Goal: Task Accomplishment & Management: Complete application form

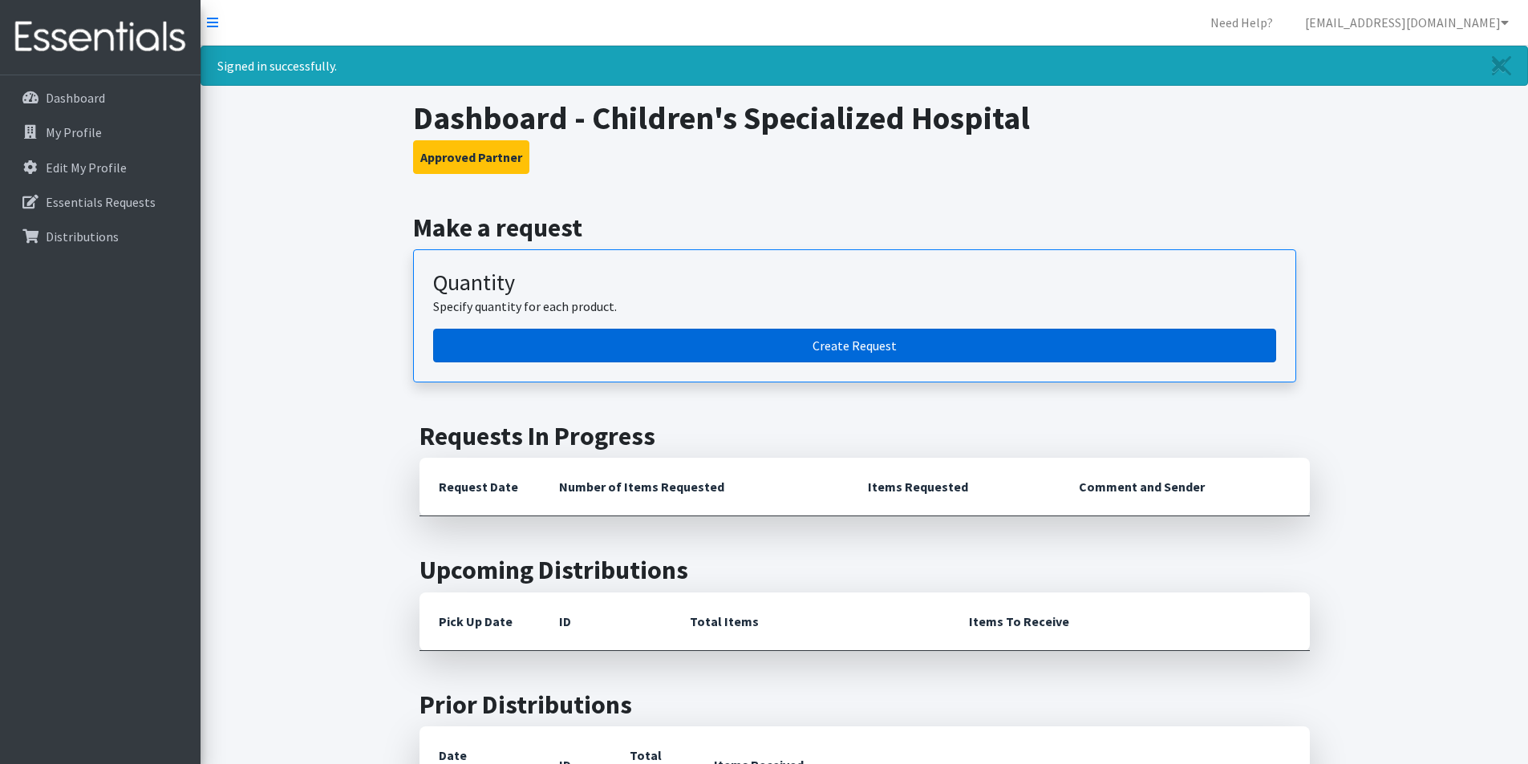
click at [603, 357] on link "Create Request" at bounding box center [854, 346] width 843 height 34
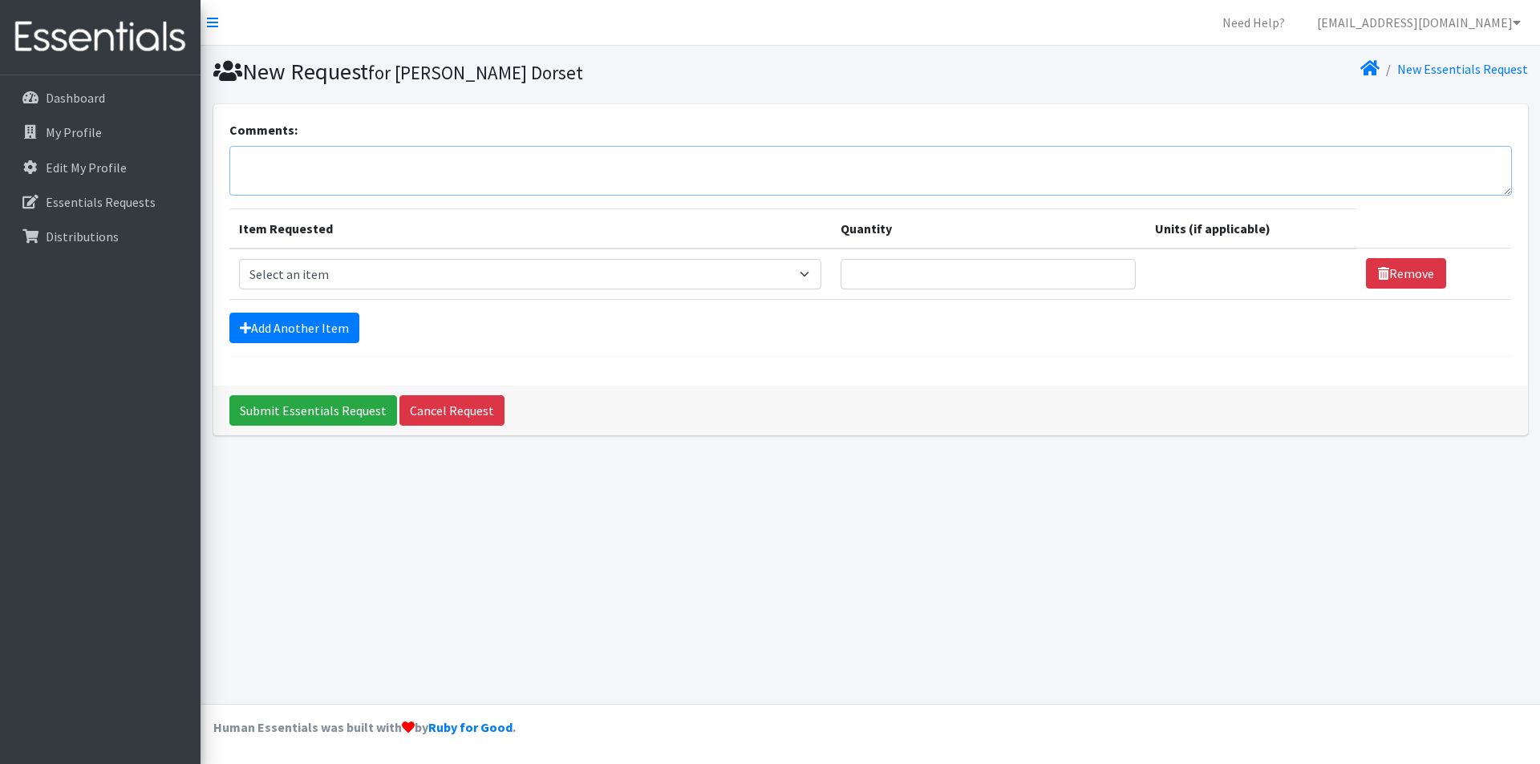
click at [242, 160] on textarea "Comments:" at bounding box center [870, 171] width 1282 height 50
click at [286, 316] on link "Add Another Item" at bounding box center [294, 328] width 130 height 30
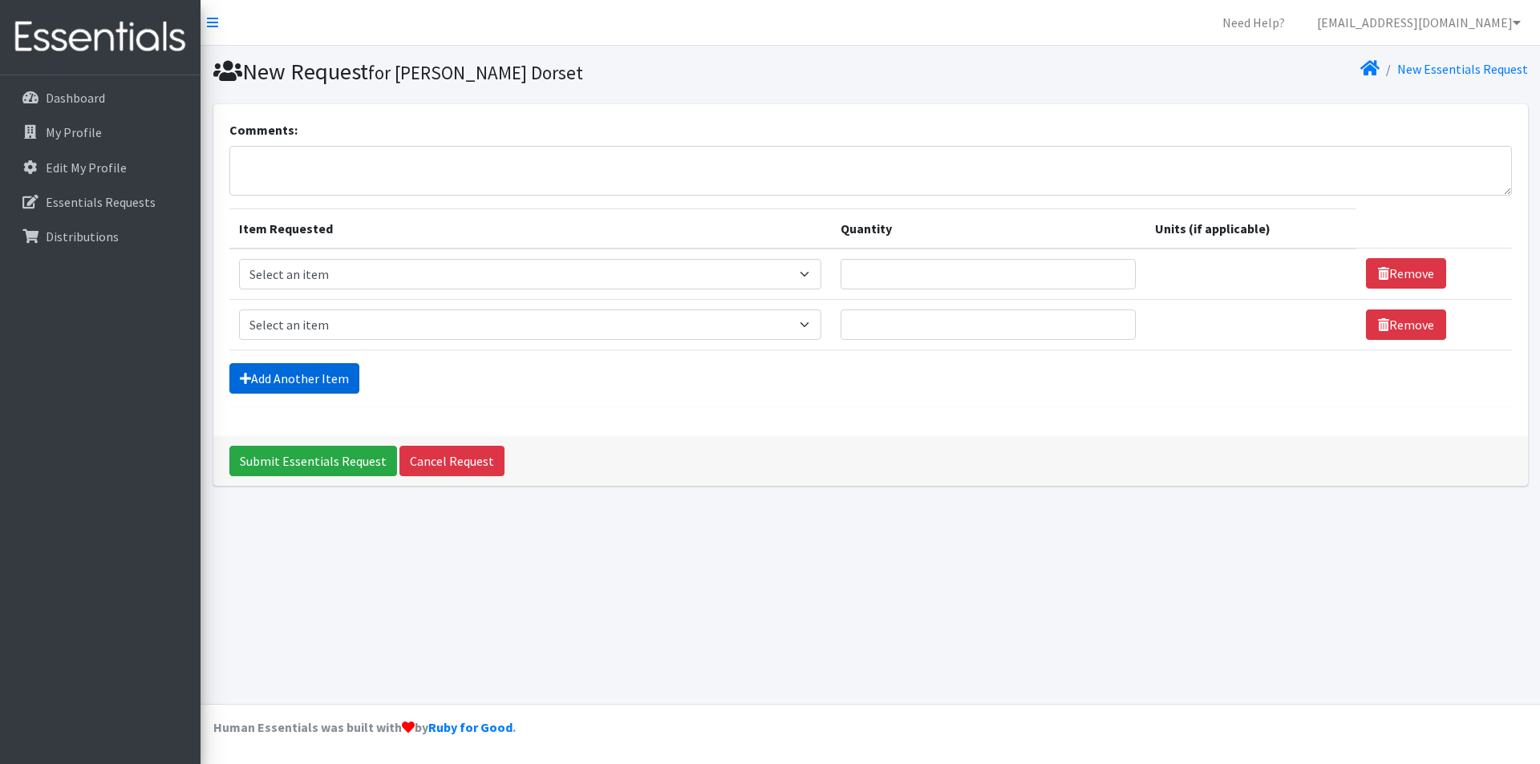
click at [284, 364] on link "Add Another Item" at bounding box center [294, 378] width 130 height 30
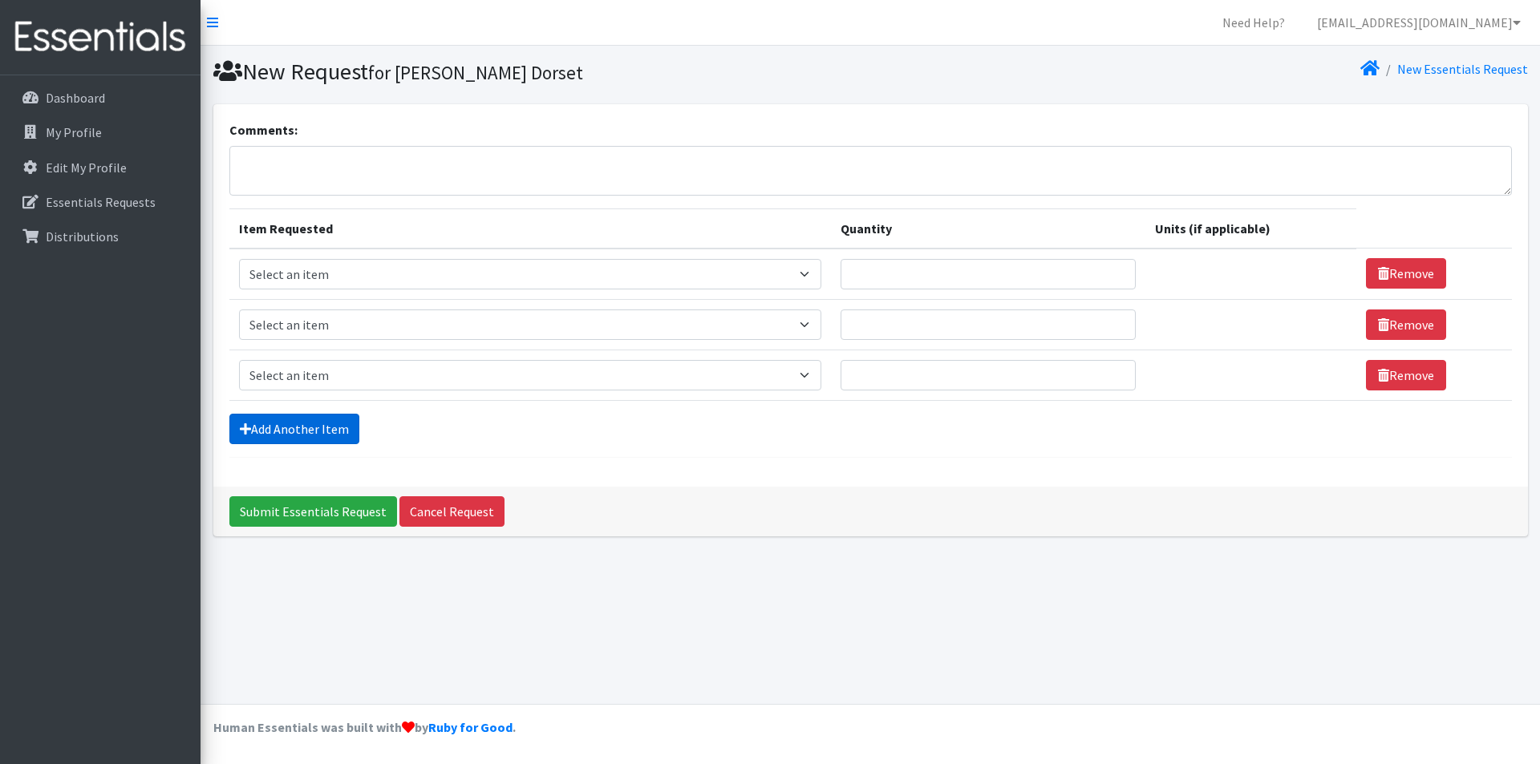
click at [314, 423] on link "Add Another Item" at bounding box center [294, 429] width 130 height 30
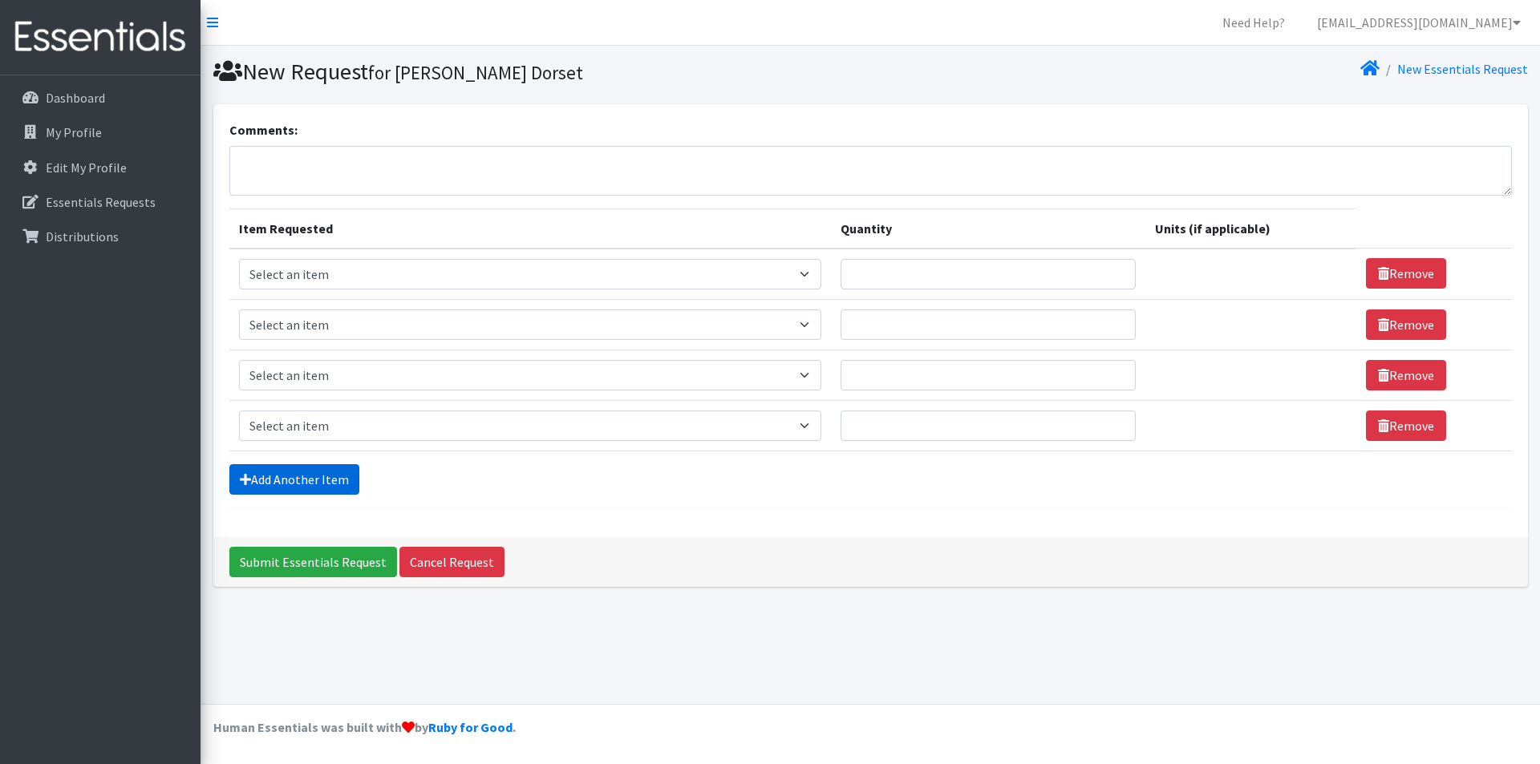
click at [330, 481] on link "Add Another Item" at bounding box center [294, 479] width 130 height 30
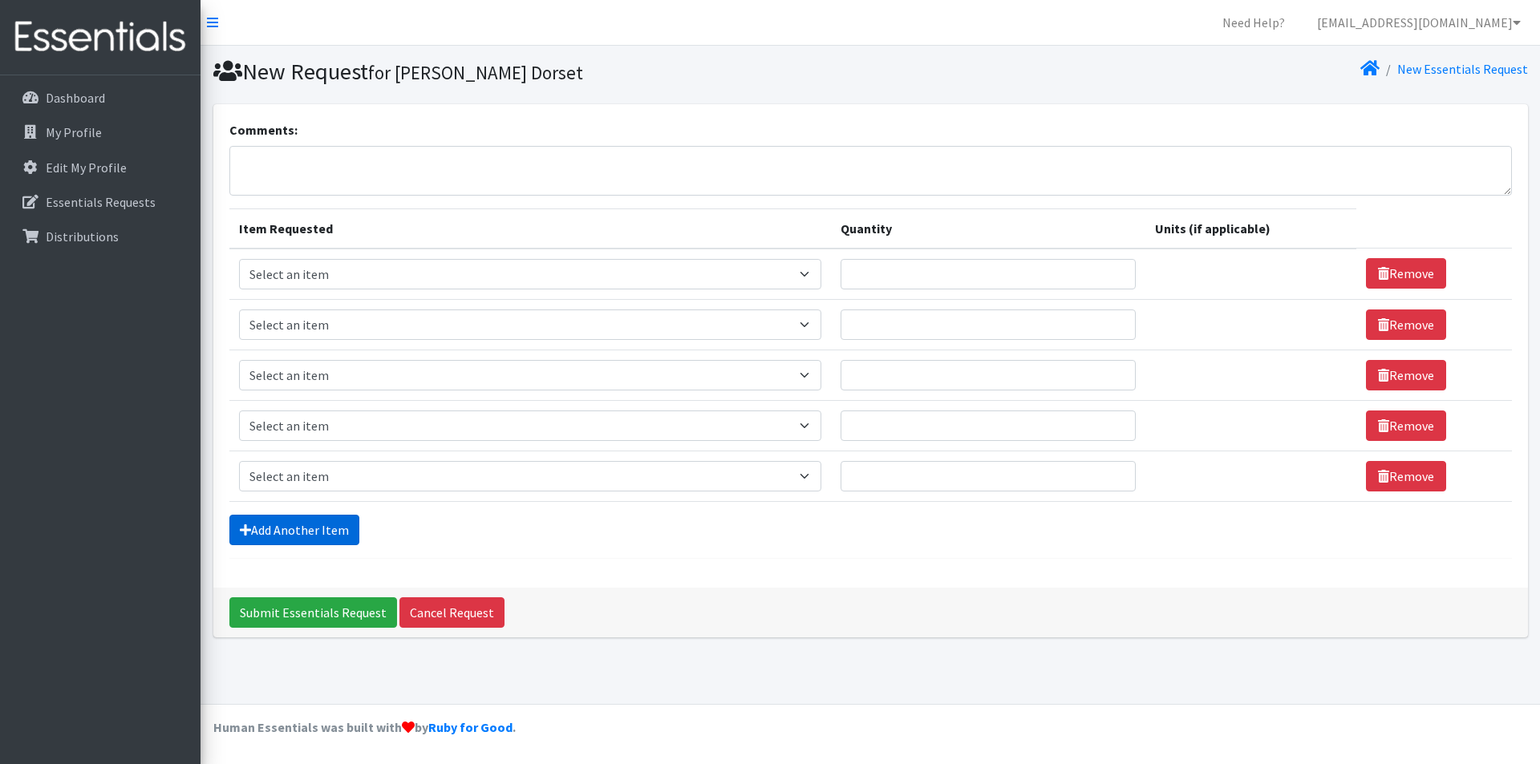
click at [326, 524] on link "Add Another Item" at bounding box center [294, 530] width 130 height 30
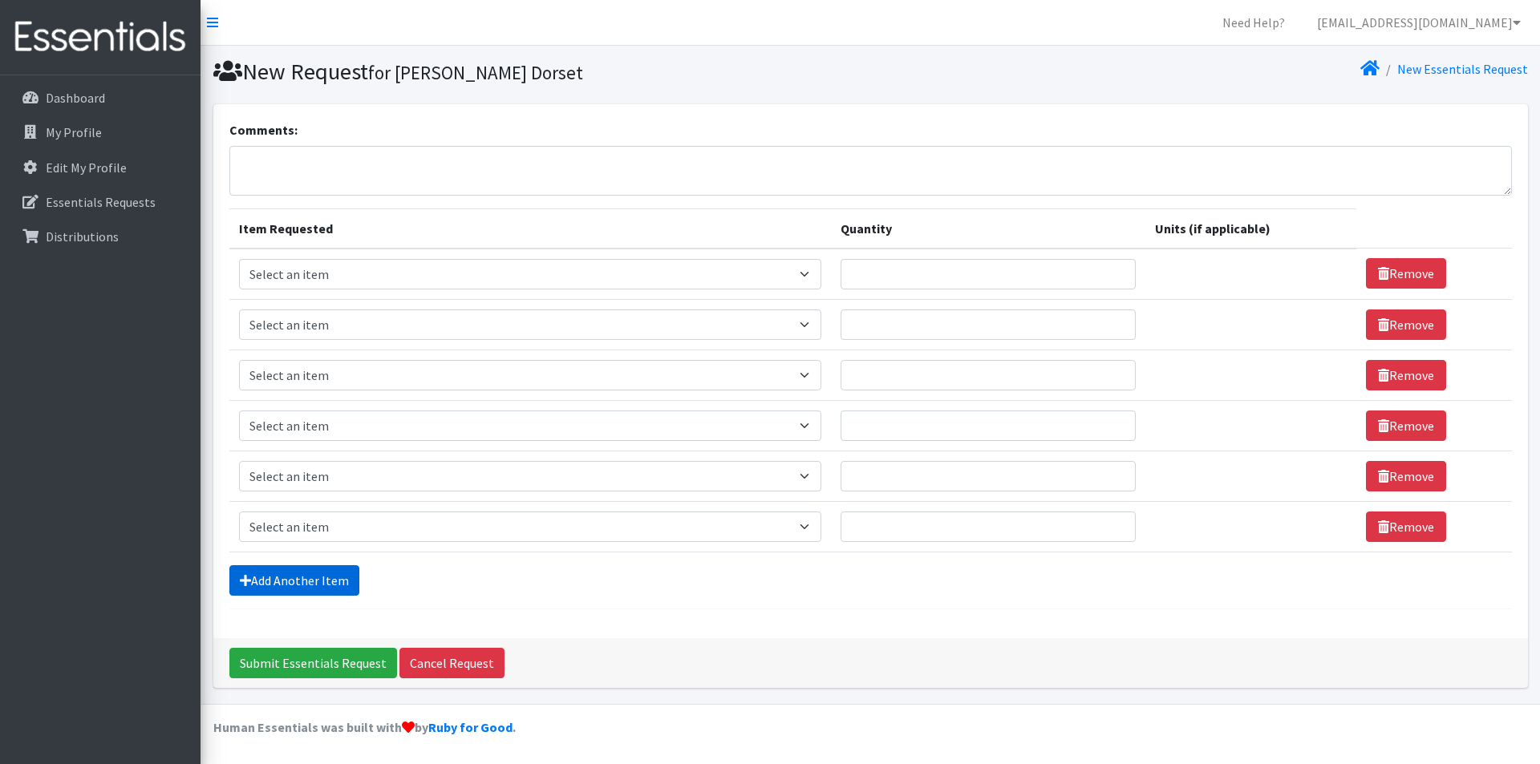
click at [318, 595] on link "Add Another Item" at bounding box center [294, 580] width 130 height 30
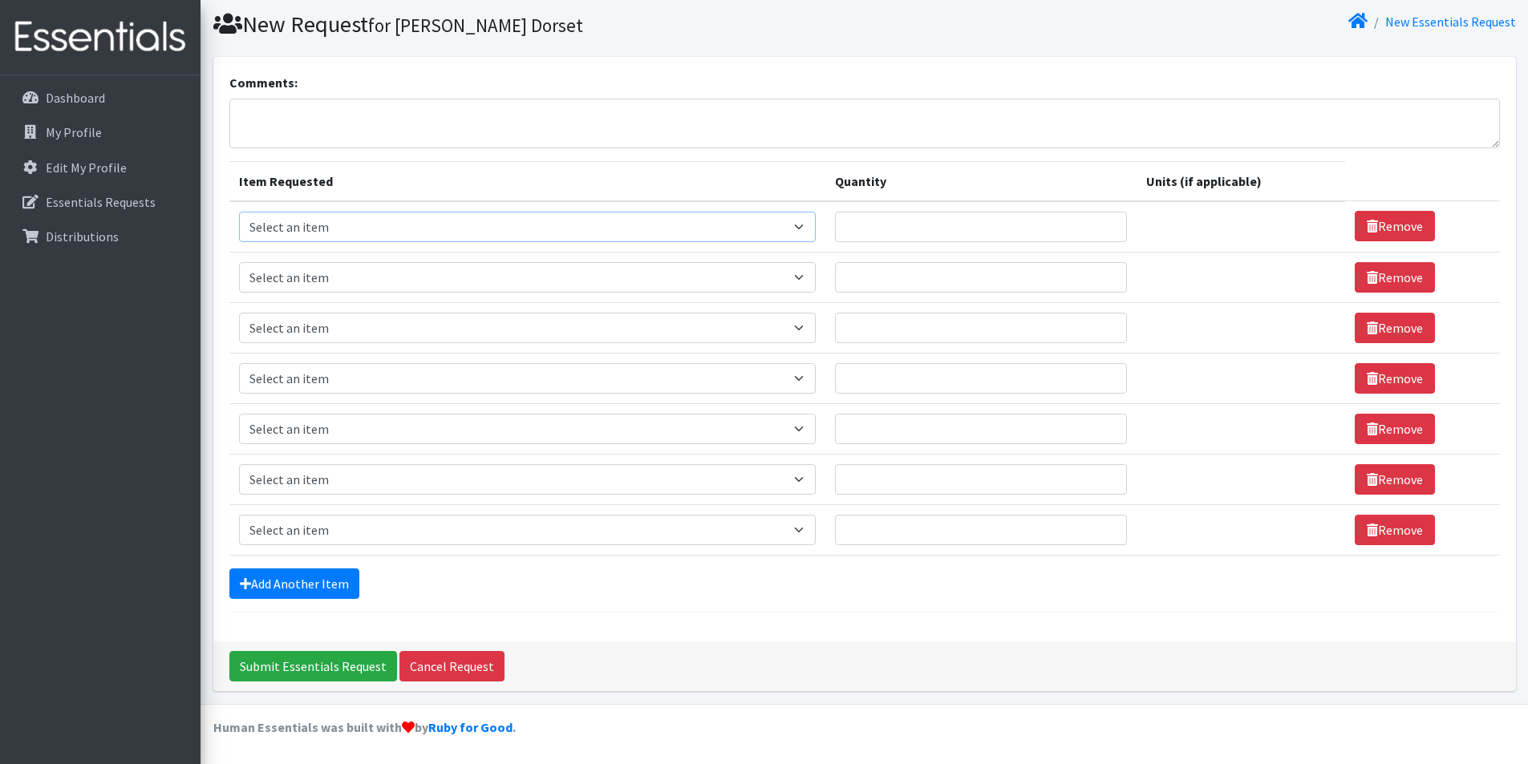
drag, startPoint x: 684, startPoint y: 221, endPoint x: 634, endPoint y: 235, distance: 51.8
click at [684, 221] on select "Select an item # of Children this order will serve # of Individuals Living in H…" at bounding box center [527, 227] width 577 height 30
select select "6076"
click at [239, 212] on select "Select an item # of Children this order will serve # of Individuals Living in H…" at bounding box center [527, 227] width 577 height 30
click at [317, 285] on select "Select an item # of Children this order will serve # of Individuals Living in H…" at bounding box center [527, 277] width 577 height 30
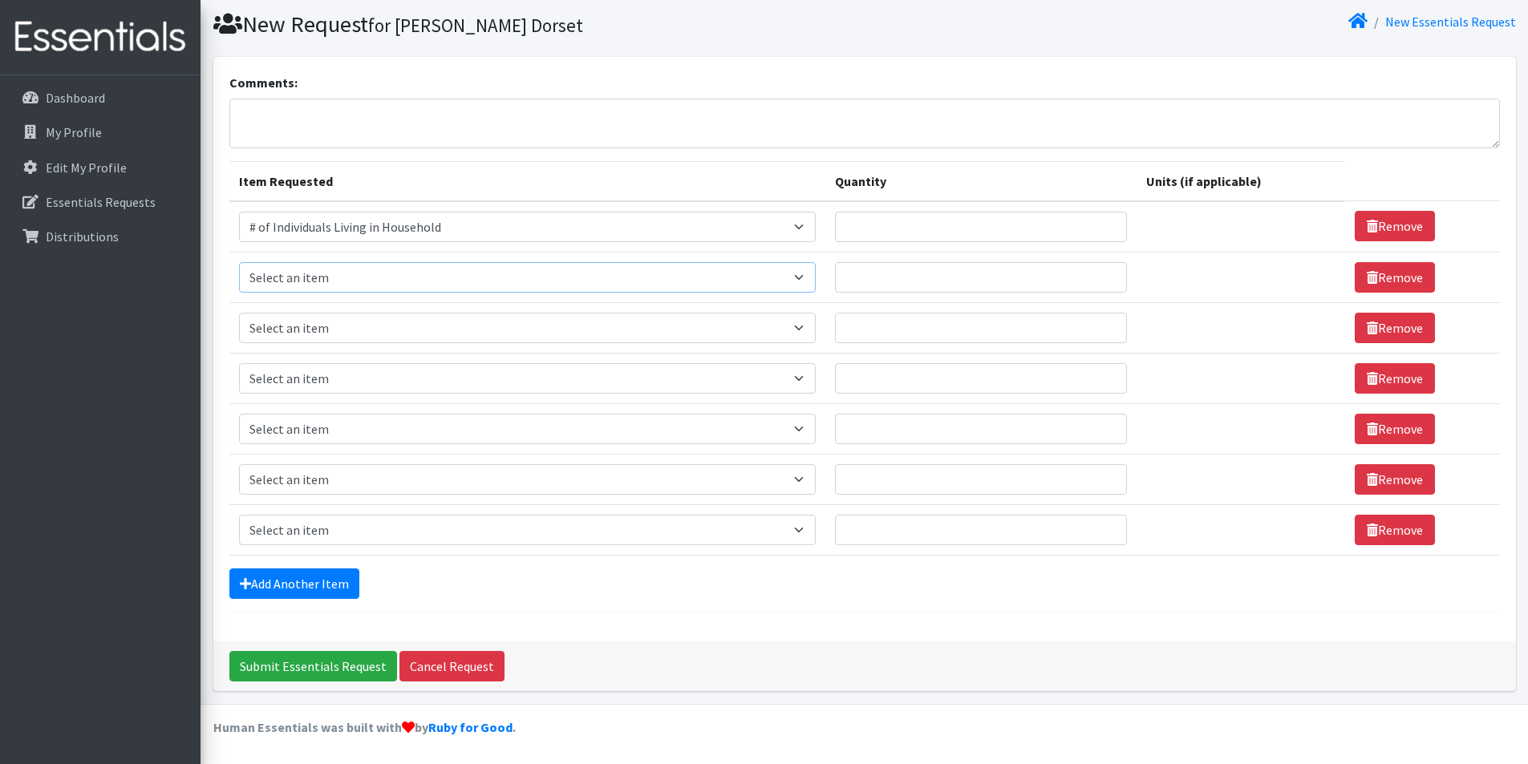
select select "13431"
click at [239, 262] on select "Select an item # of Children this order will serve # of Individuals Living in H…" at bounding box center [527, 277] width 577 height 30
click at [295, 327] on select "Select an item # of Children this order will serve # of Individuals Living in H…" at bounding box center [527, 328] width 577 height 30
select select "1964"
click at [239, 313] on select "Select an item # of Children this order will serve # of Individuals Living in H…" at bounding box center [527, 328] width 577 height 30
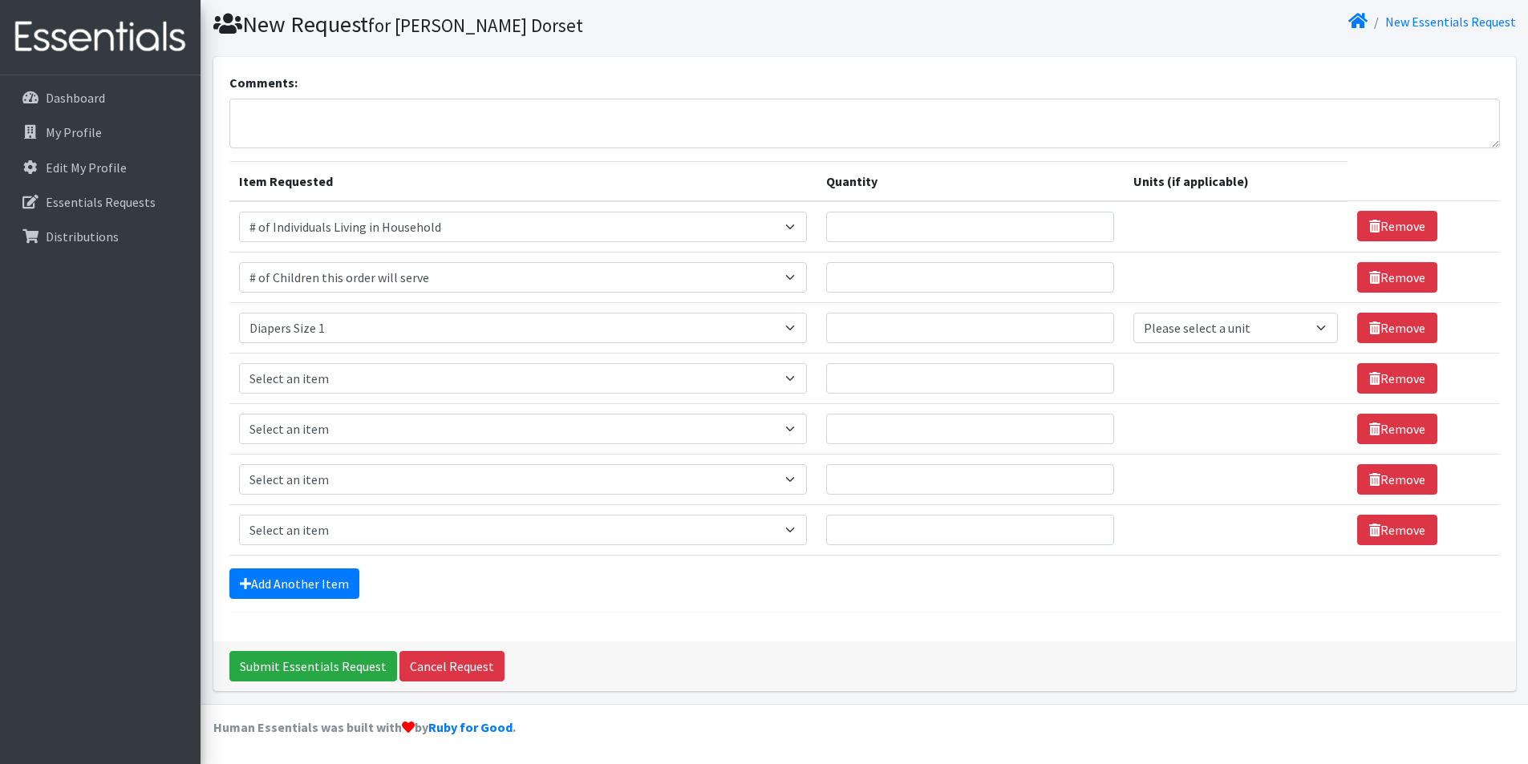
click at [321, 355] on td "Item Requested Select an item # of Children this order will serve # of Individu…" at bounding box center [522, 378] width 587 height 51
click at [322, 375] on select "Select an item # of Children this order will serve # of Individuals Living in H…" at bounding box center [523, 378] width 568 height 30
select select "1965"
click at [239, 363] on select "Select an item # of Children this order will serve # of Individuals Living in H…" at bounding box center [523, 378] width 568 height 30
click at [309, 439] on select "Select an item # of Children this order will serve # of Individuals Living in H…" at bounding box center [523, 429] width 568 height 30
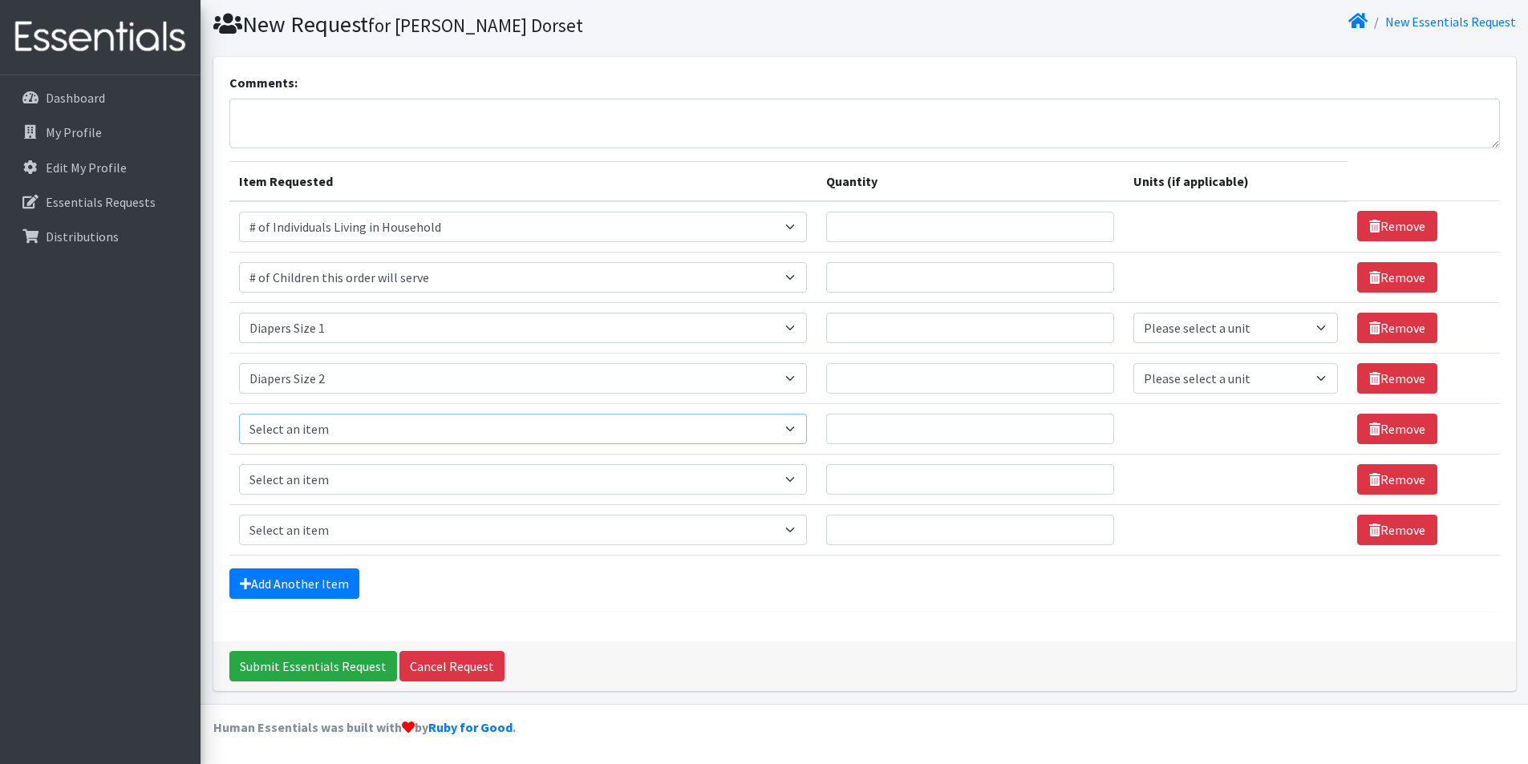
select select "1966"
click at [239, 414] on select "Select an item # of Children this order will serve # of Individuals Living in H…" at bounding box center [523, 429] width 568 height 30
click at [297, 585] on link "Add Another Item" at bounding box center [294, 584] width 130 height 30
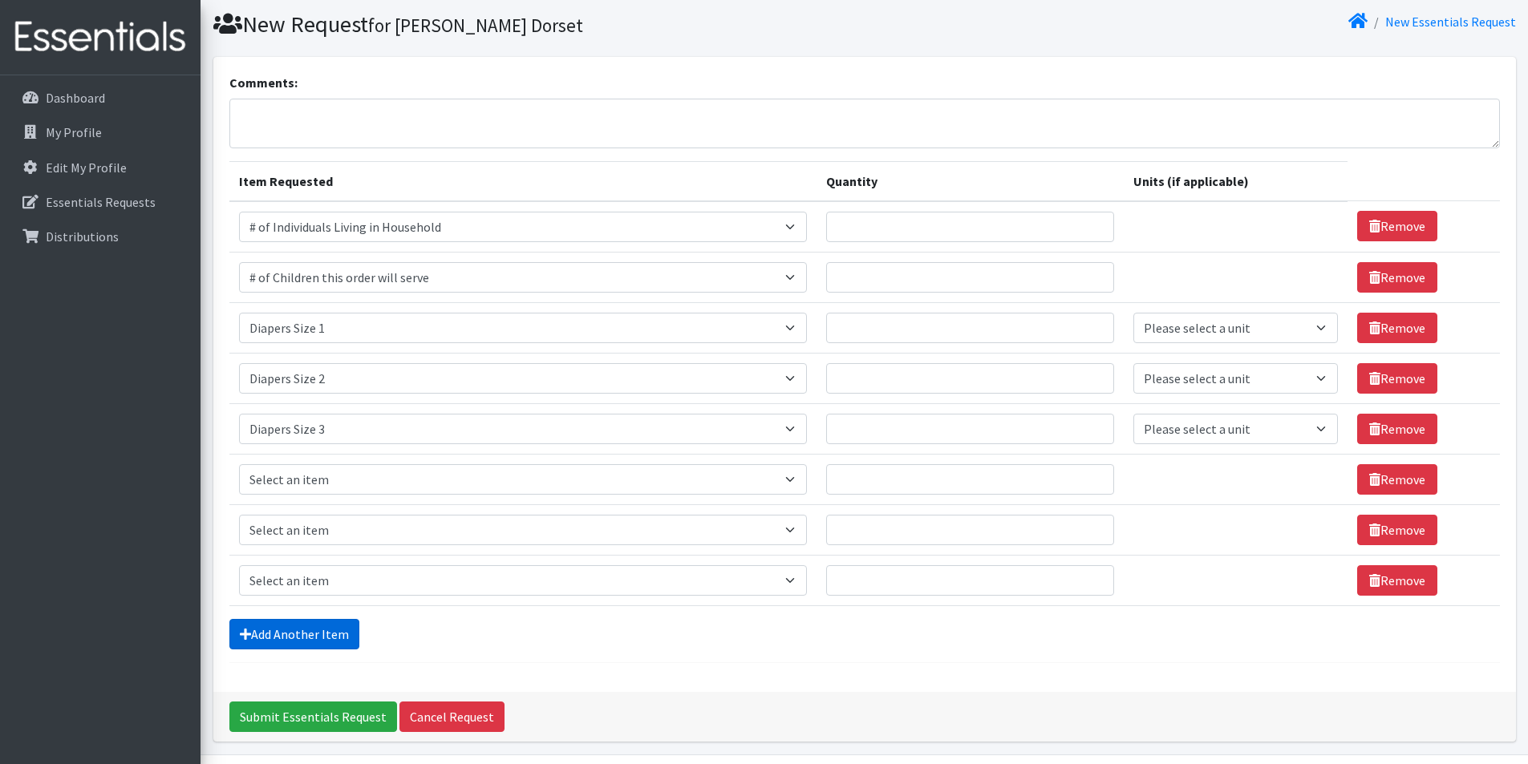
scroll to position [98, 0]
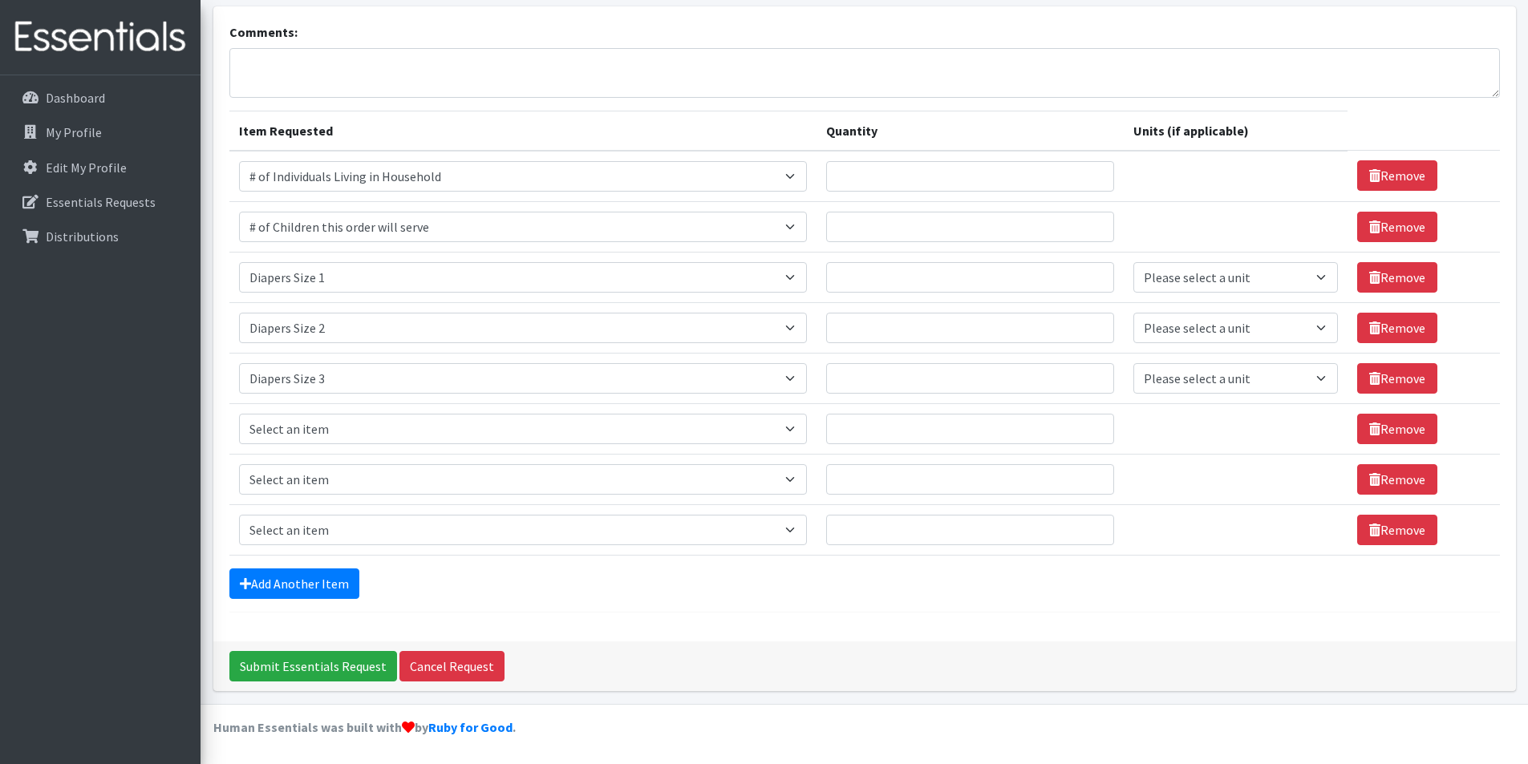
click at [160, 531] on div "Dashboard My Profile Edit My Profile Essentials Requests Distributions" at bounding box center [100, 434] width 200 height 719
click at [294, 424] on select "Select an item # of Children this order will serve # of Individuals Living in H…" at bounding box center [523, 429] width 568 height 30
click at [239, 414] on select "Select an item # of Children this order will serve # of Individuals Living in H…" at bounding box center [523, 429] width 568 height 30
click at [320, 436] on select "Select an item # of Children this order will serve # of Individuals Living in H…" at bounding box center [523, 429] width 568 height 30
select select "1967"
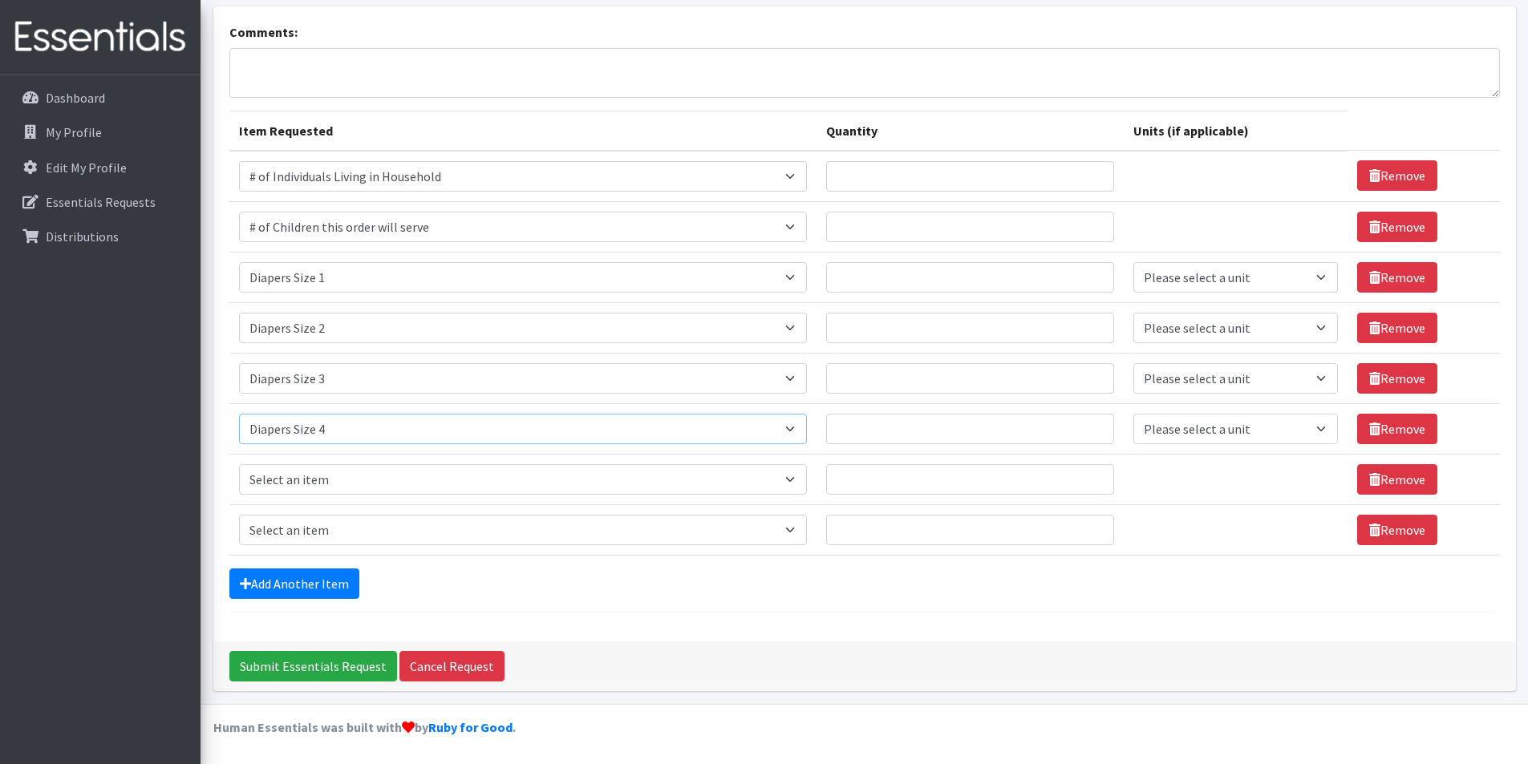
click at [239, 414] on select "Select an item # of Children this order will serve # of Individuals Living in H…" at bounding box center [523, 429] width 568 height 30
click at [318, 488] on select "Select an item # of Children this order will serve # of Individuals Living in H…" at bounding box center [523, 479] width 568 height 30
select select "1968"
click at [239, 464] on select "Select an item # of Children this order will serve # of Individuals Living in H…" at bounding box center [523, 479] width 568 height 30
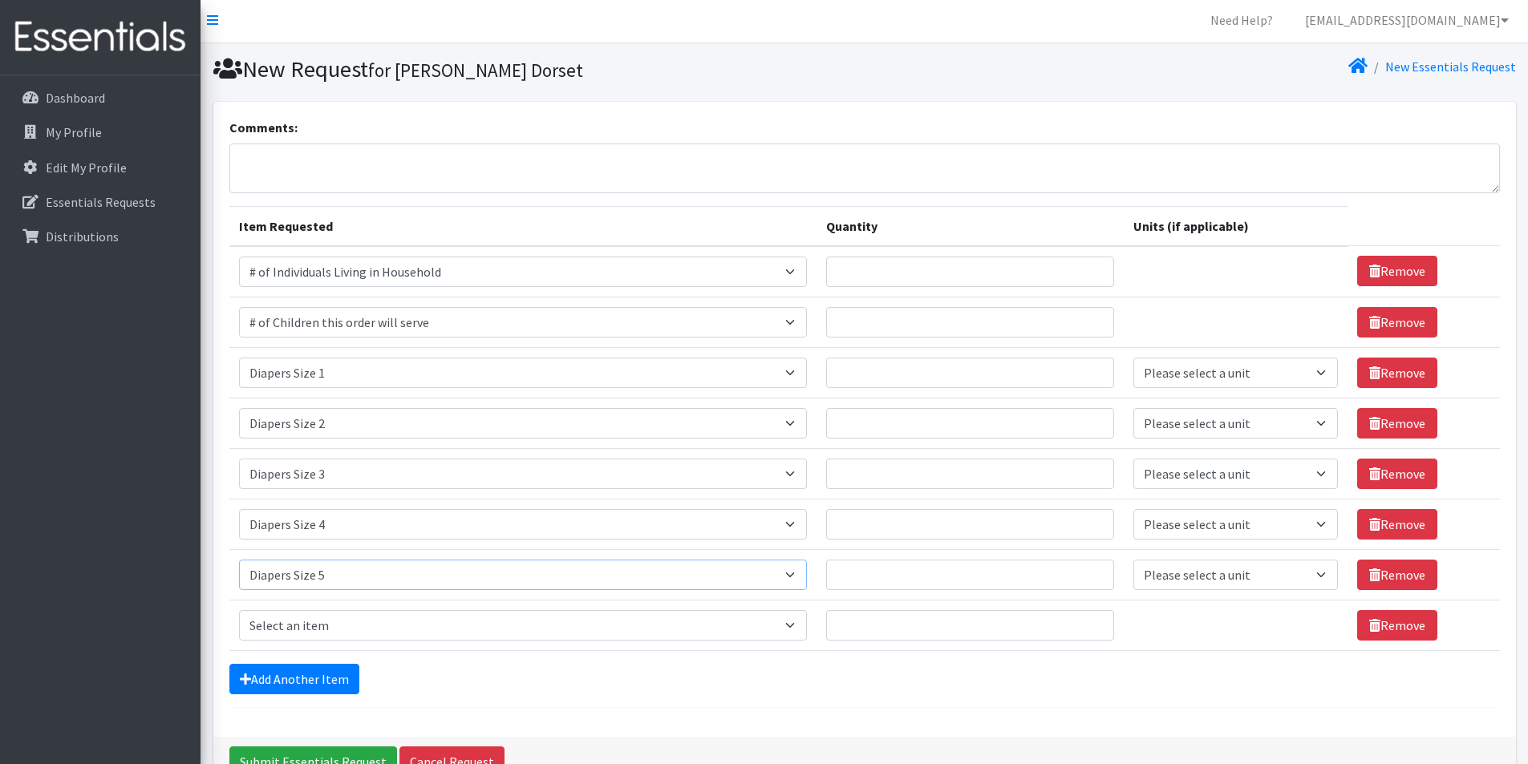
scroll to position [0, 0]
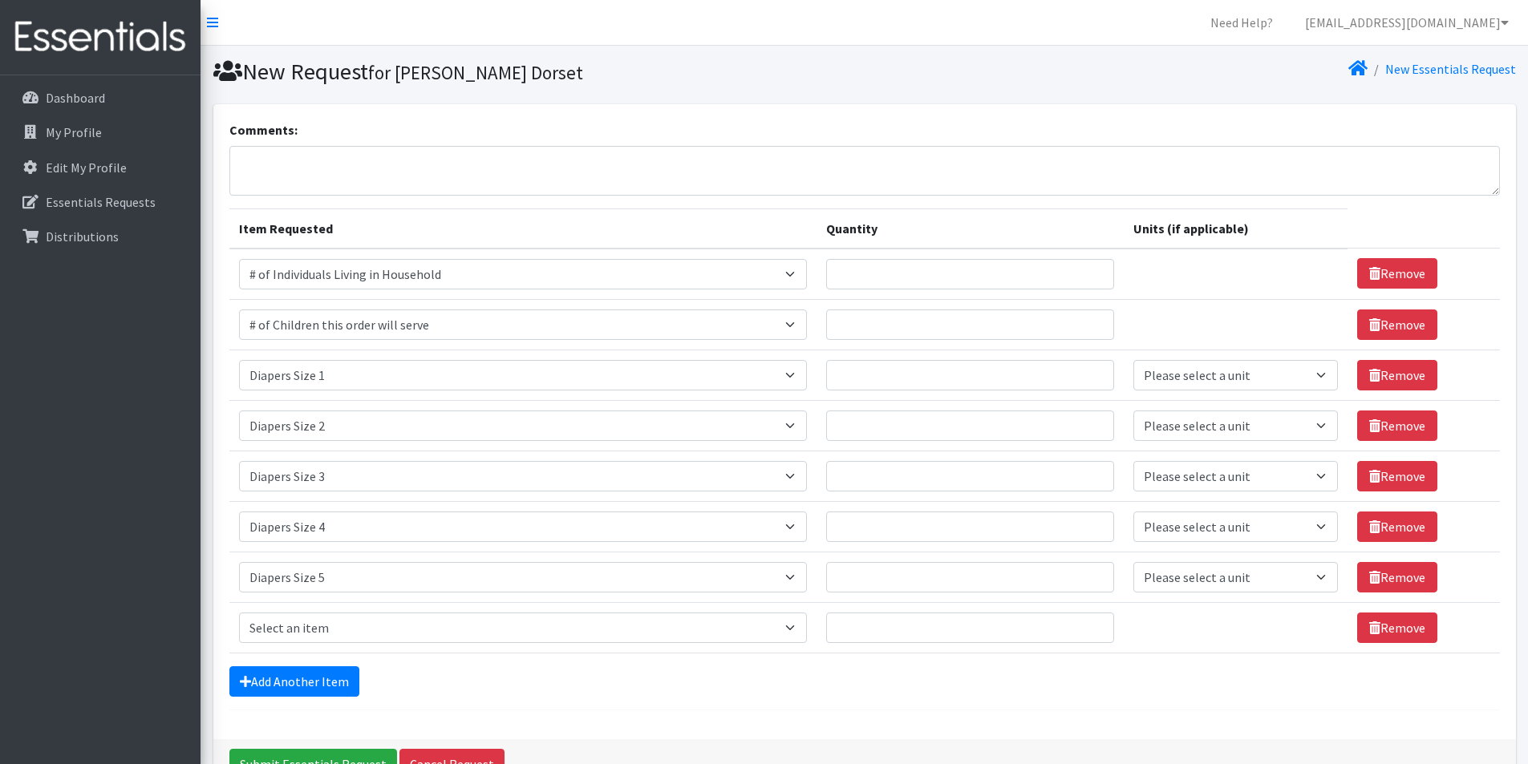
click at [383, 225] on th "Item Requested" at bounding box center [522, 229] width 587 height 40
click at [131, 399] on div "Dashboard My Profile Edit My Profile Essentials Requests Distributions" at bounding box center [100, 434] width 200 height 719
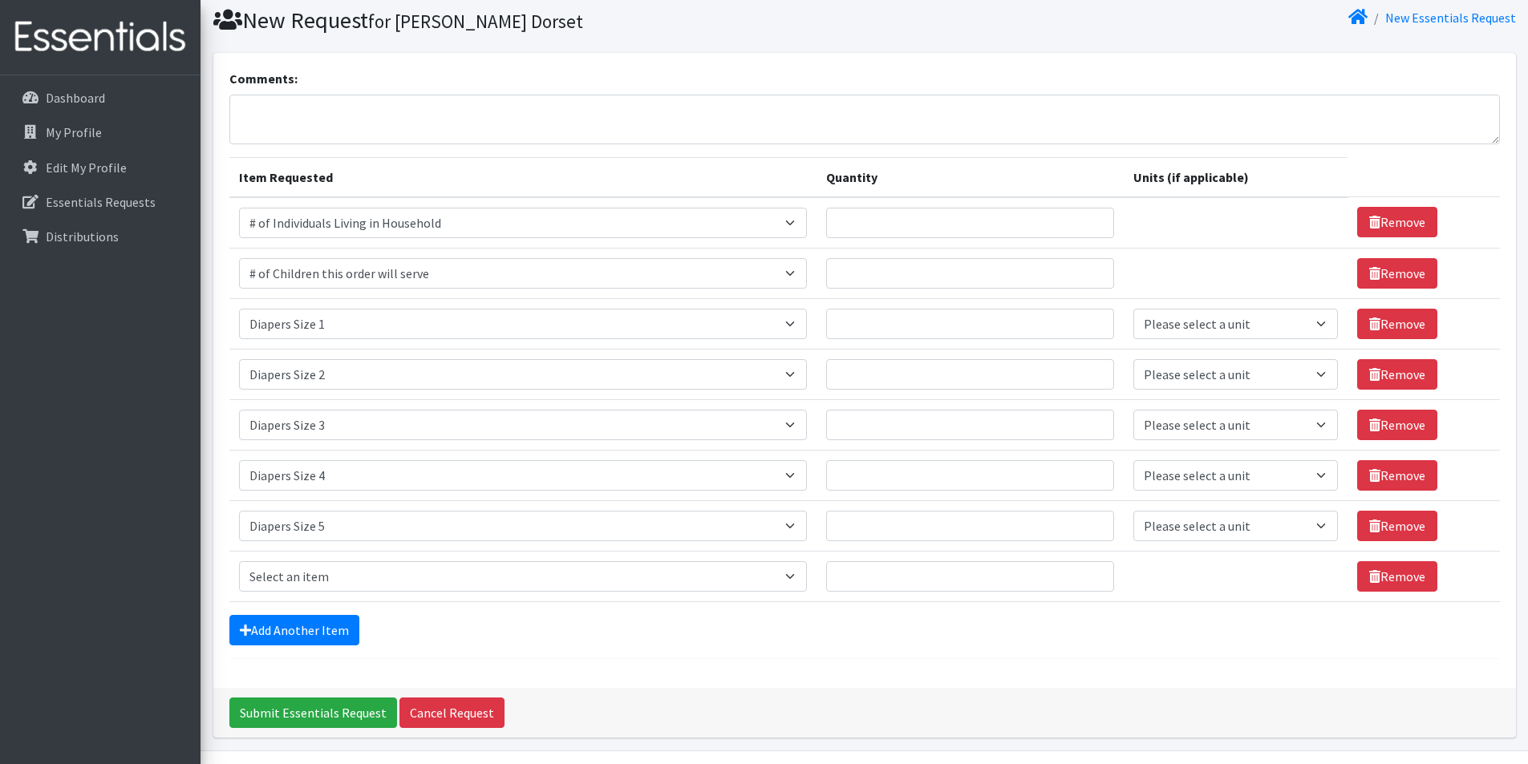
scroll to position [98, 0]
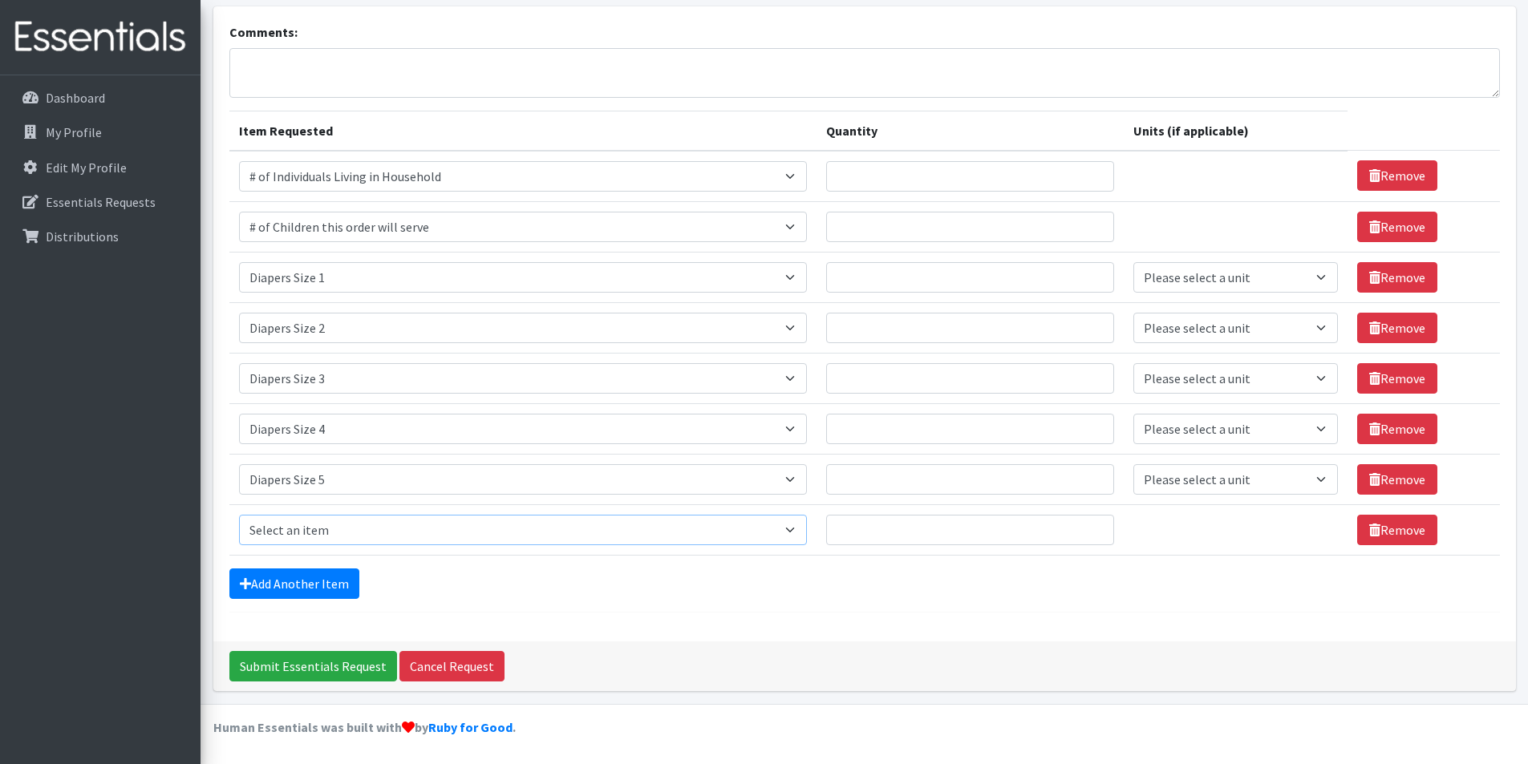
click at [265, 528] on select "Select an item # of Children this order will serve # of Individuals Living in H…" at bounding box center [523, 530] width 568 height 30
select select "1969"
click at [239, 515] on select "Select an item # of Children this order will serve # of Individuals Living in H…" at bounding box center [523, 530] width 568 height 30
click at [285, 594] on link "Add Another Item" at bounding box center [294, 584] width 130 height 30
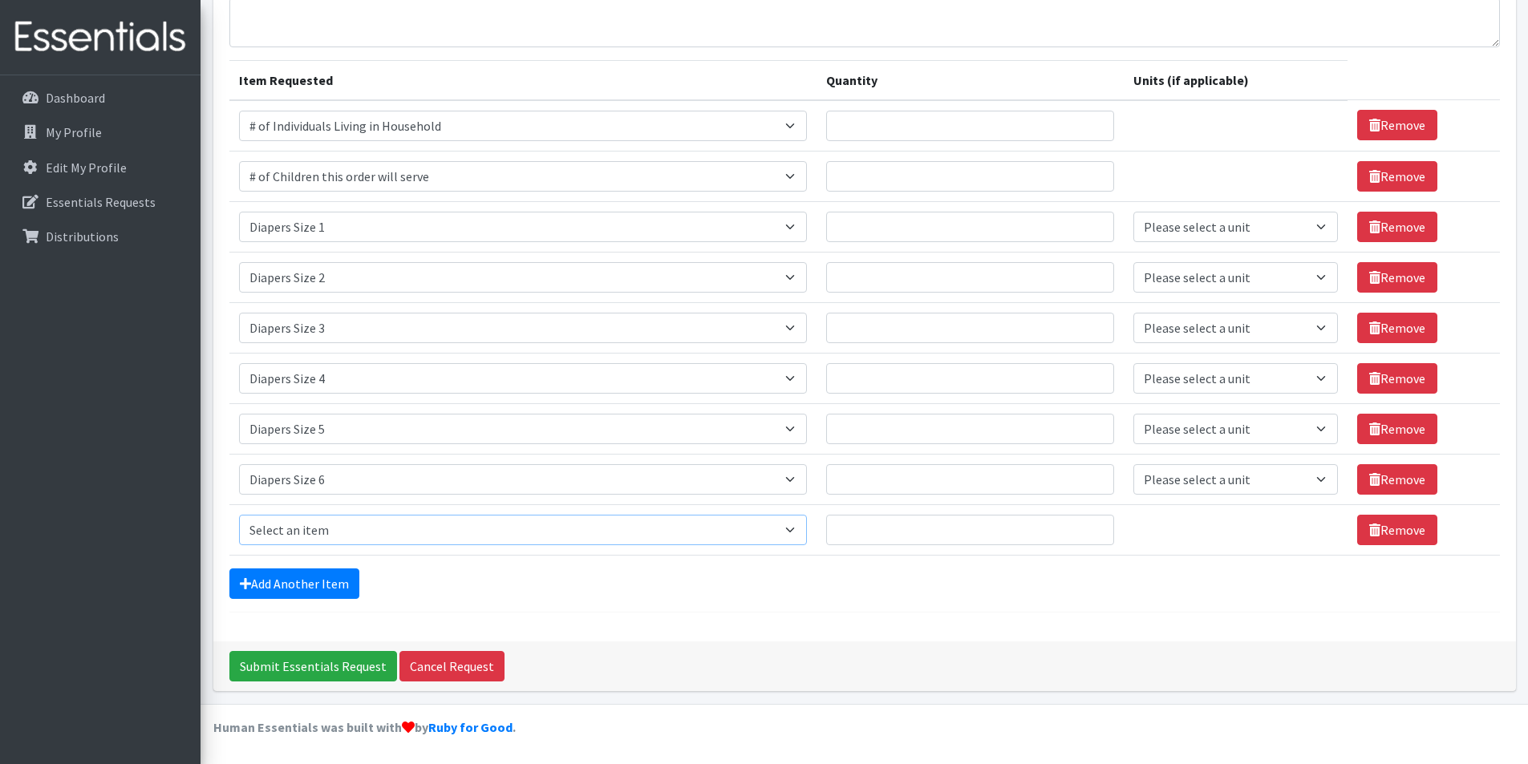
click at [317, 532] on select "Select an item # of Children this order will serve # of Individuals Living in H…" at bounding box center [523, 530] width 568 height 30
select select "1970"
click at [239, 515] on select "Select an item # of Children this order will serve # of Individuals Living in H…" at bounding box center [523, 530] width 568 height 30
click at [131, 522] on div "Dashboard My Profile Edit My Profile Essentials Requests Distributions" at bounding box center [100, 434] width 200 height 719
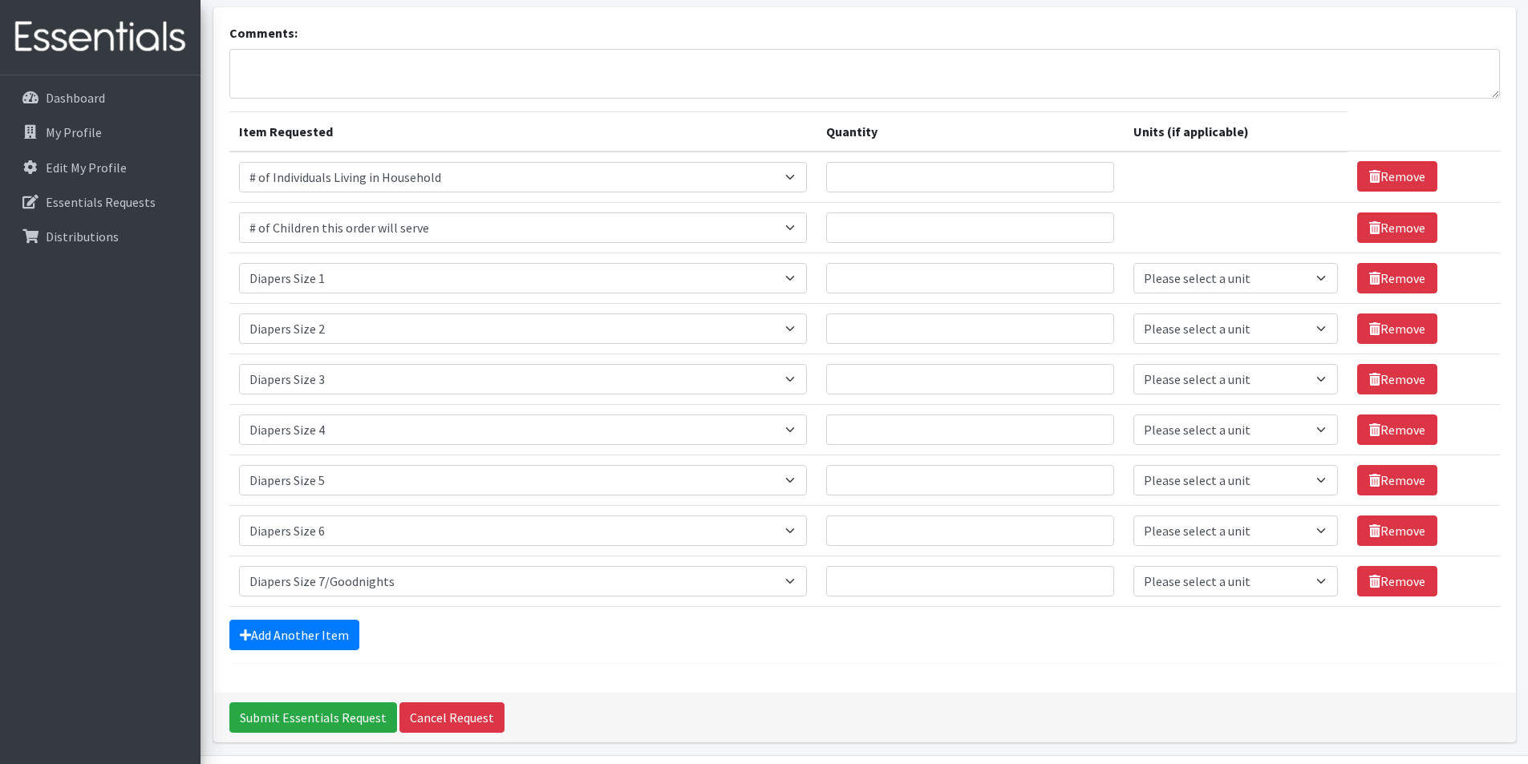
scroll to position [68, 0]
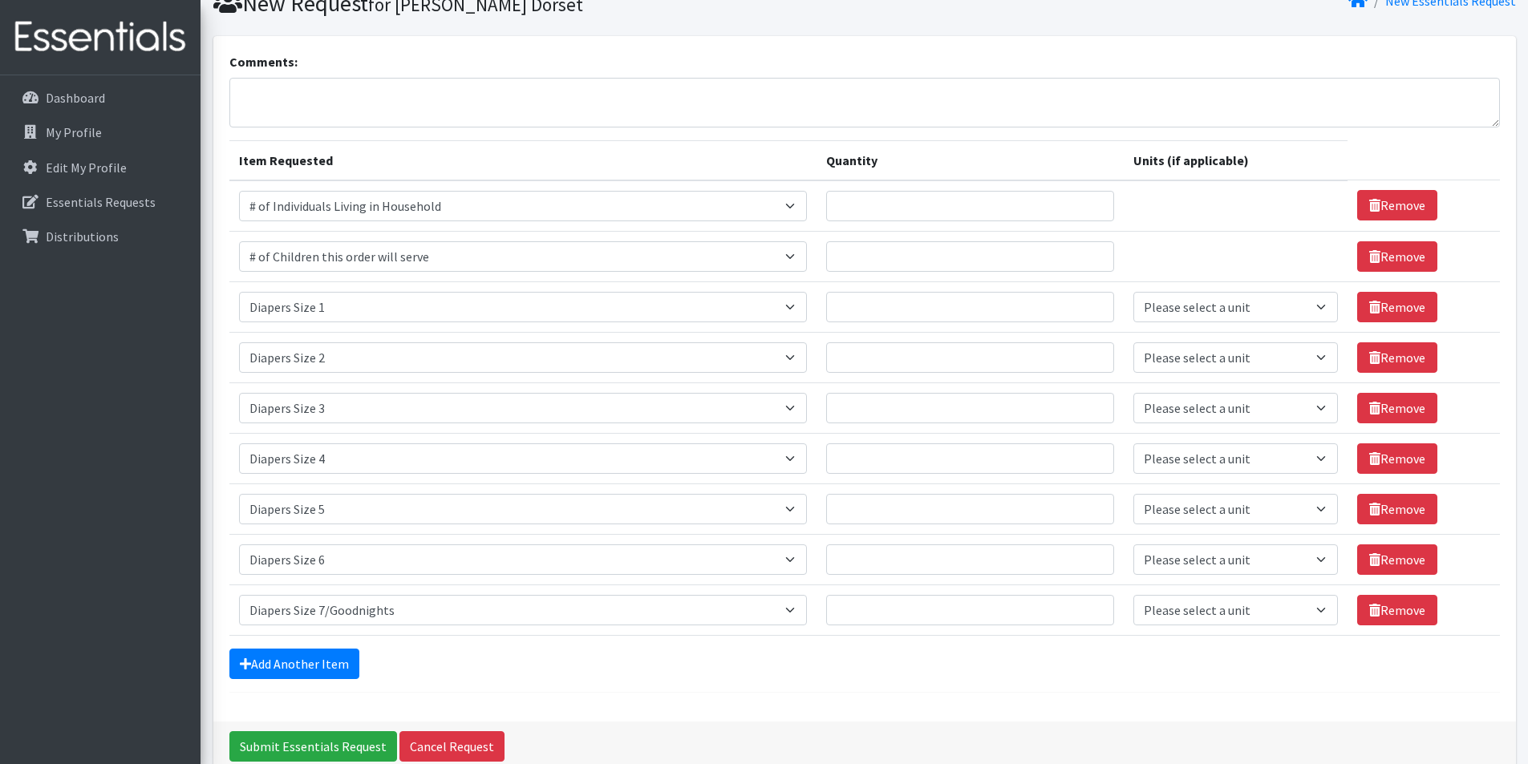
click at [860, 224] on td "Quantity" at bounding box center [969, 205] width 307 height 51
click at [945, 209] on input "Quantity" at bounding box center [970, 206] width 288 height 30
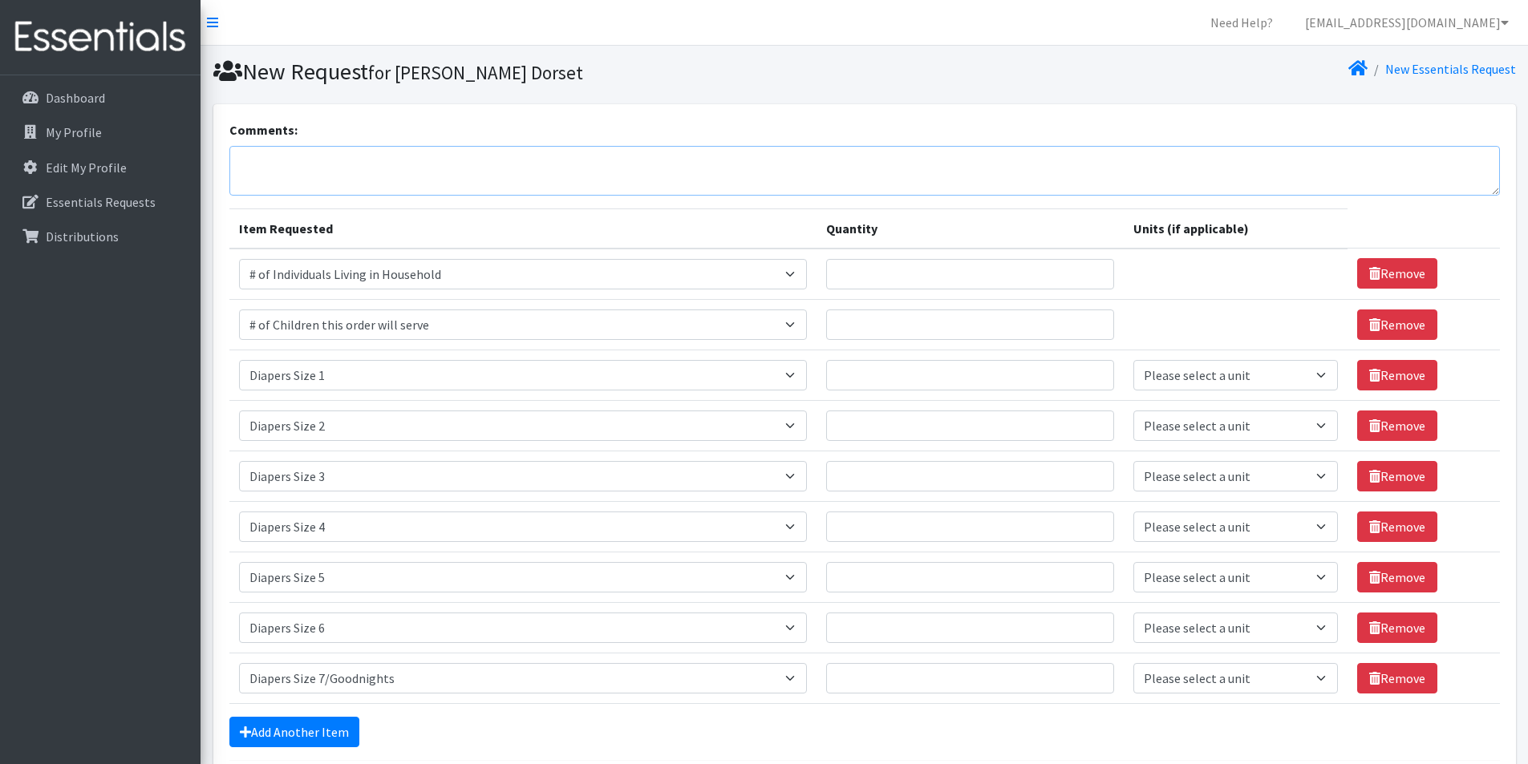
click at [240, 164] on textarea "Comments:" at bounding box center [864, 171] width 1270 height 50
click at [238, 161] on textarea "Comments:" at bounding box center [864, 171] width 1270 height 50
click at [233, 160] on textarea "Comments:" at bounding box center [864, 171] width 1270 height 50
type textarea "Please label attention to Kendra Dorset or Laura Kircher / Union 1st Floor Requ…"
click at [930, 271] on input "Quantity" at bounding box center [970, 274] width 288 height 30
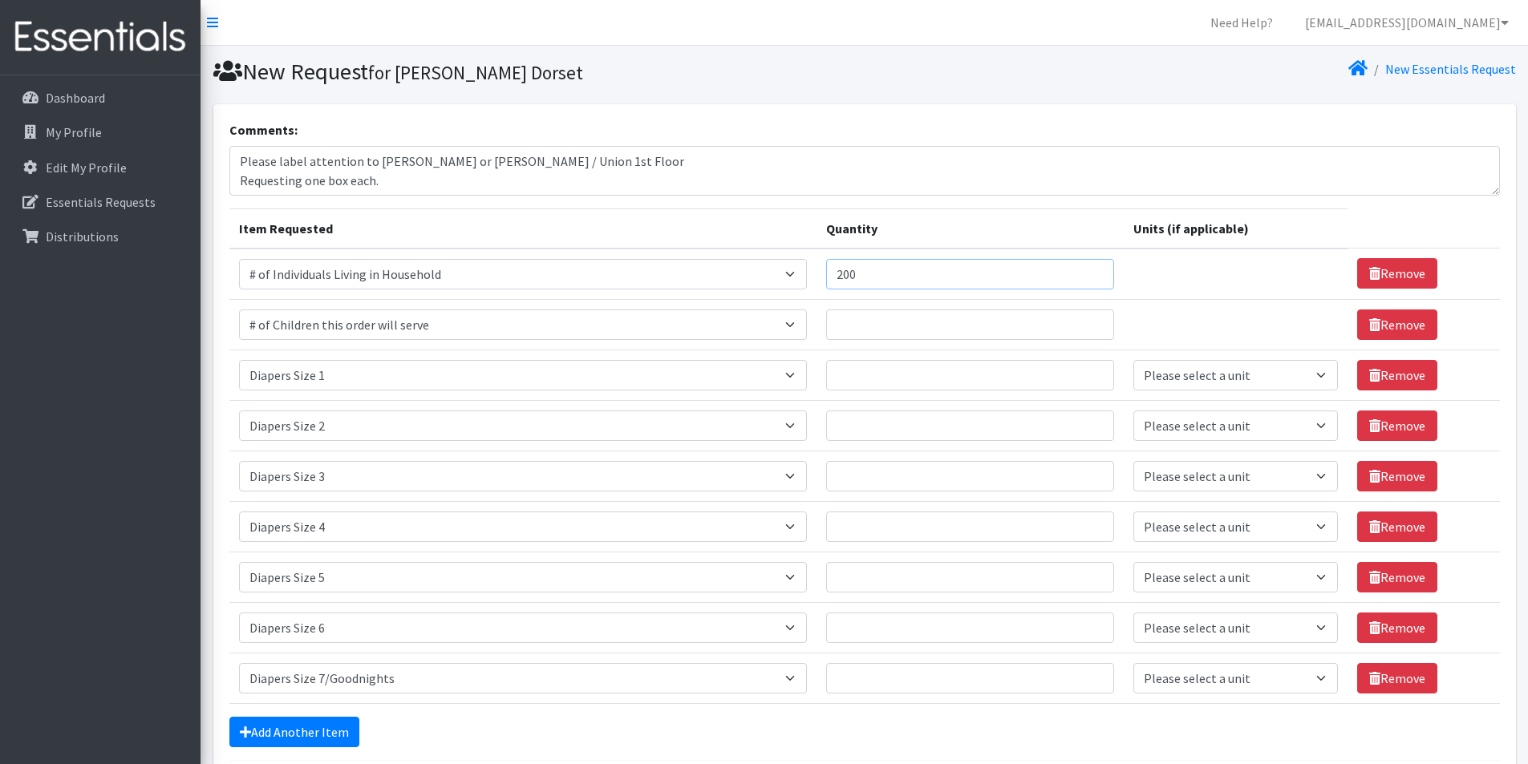
type input "200"
click at [917, 314] on input "Quantity" at bounding box center [970, 325] width 288 height 30
type input "150"
click at [869, 376] on input "Quantity" at bounding box center [970, 375] width 288 height 30
type input "4"
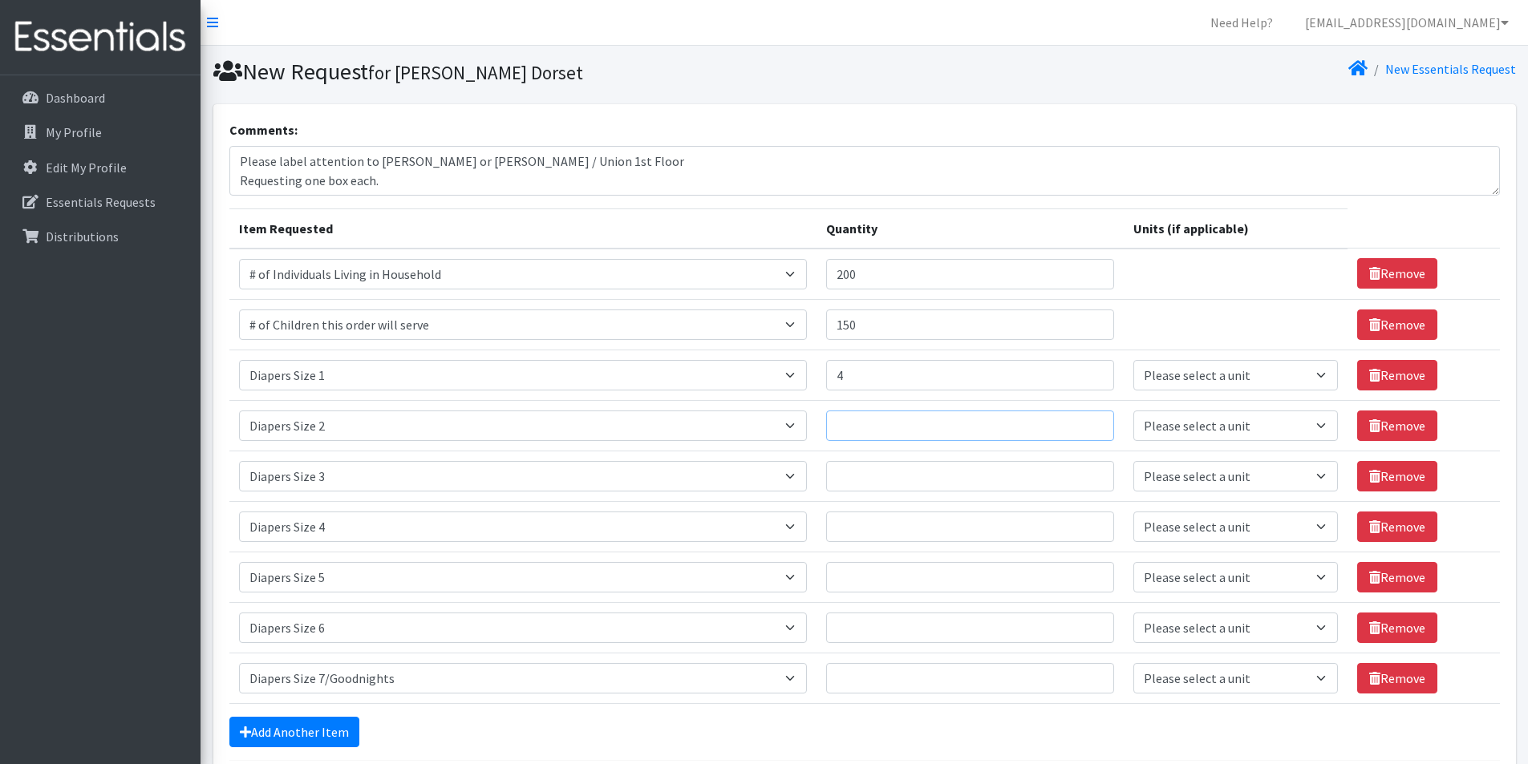
click at [874, 428] on input "Quantity" at bounding box center [970, 426] width 288 height 30
type input "4"
click at [881, 472] on input "Quantity" at bounding box center [970, 476] width 288 height 30
type input "4"
click at [882, 526] on input "Quantity" at bounding box center [970, 527] width 288 height 30
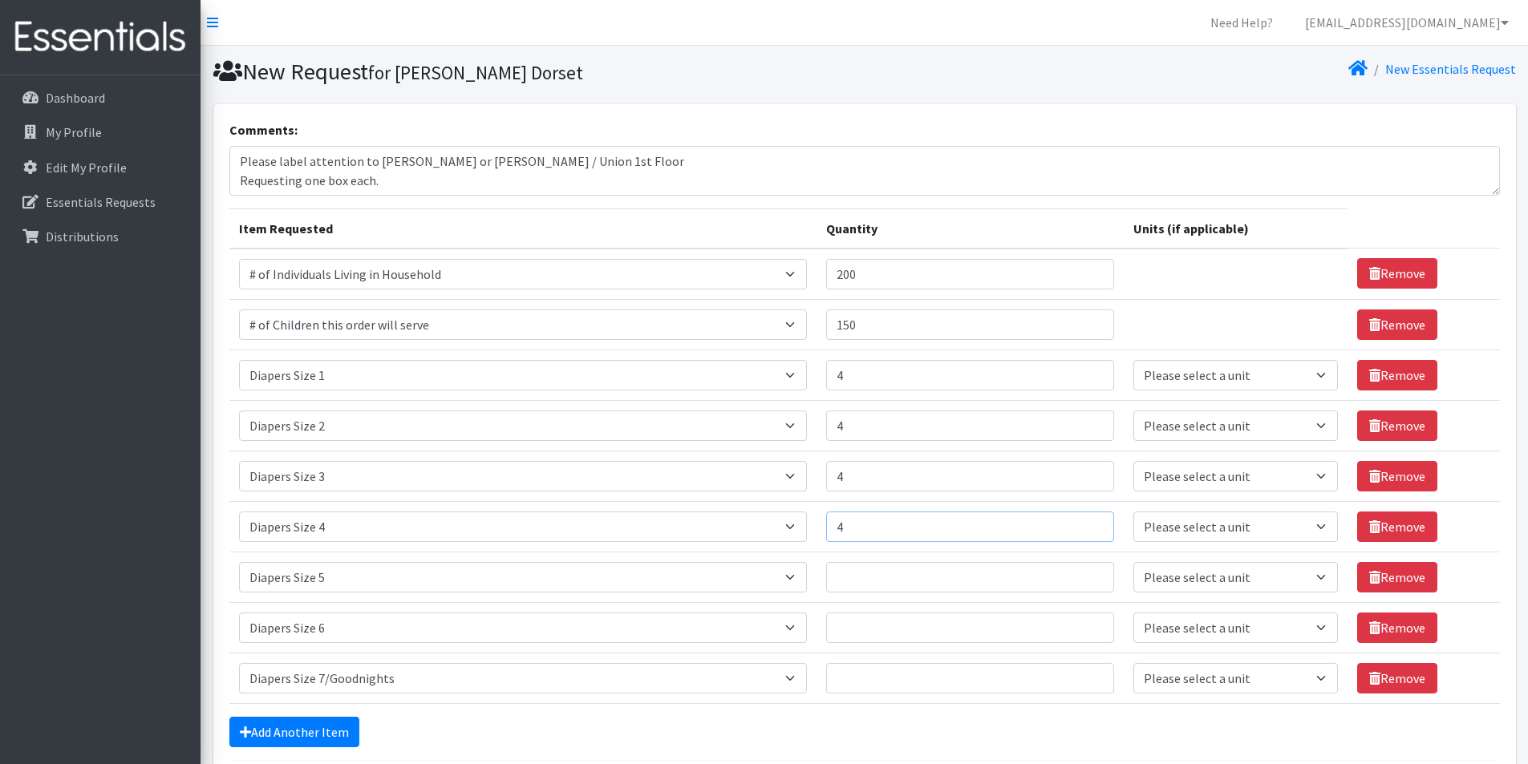
type input "4"
click at [883, 563] on input "Quantity" at bounding box center [970, 577] width 288 height 30
type input "4"
click at [885, 617] on input "Quantity" at bounding box center [970, 628] width 288 height 30
type input "4"
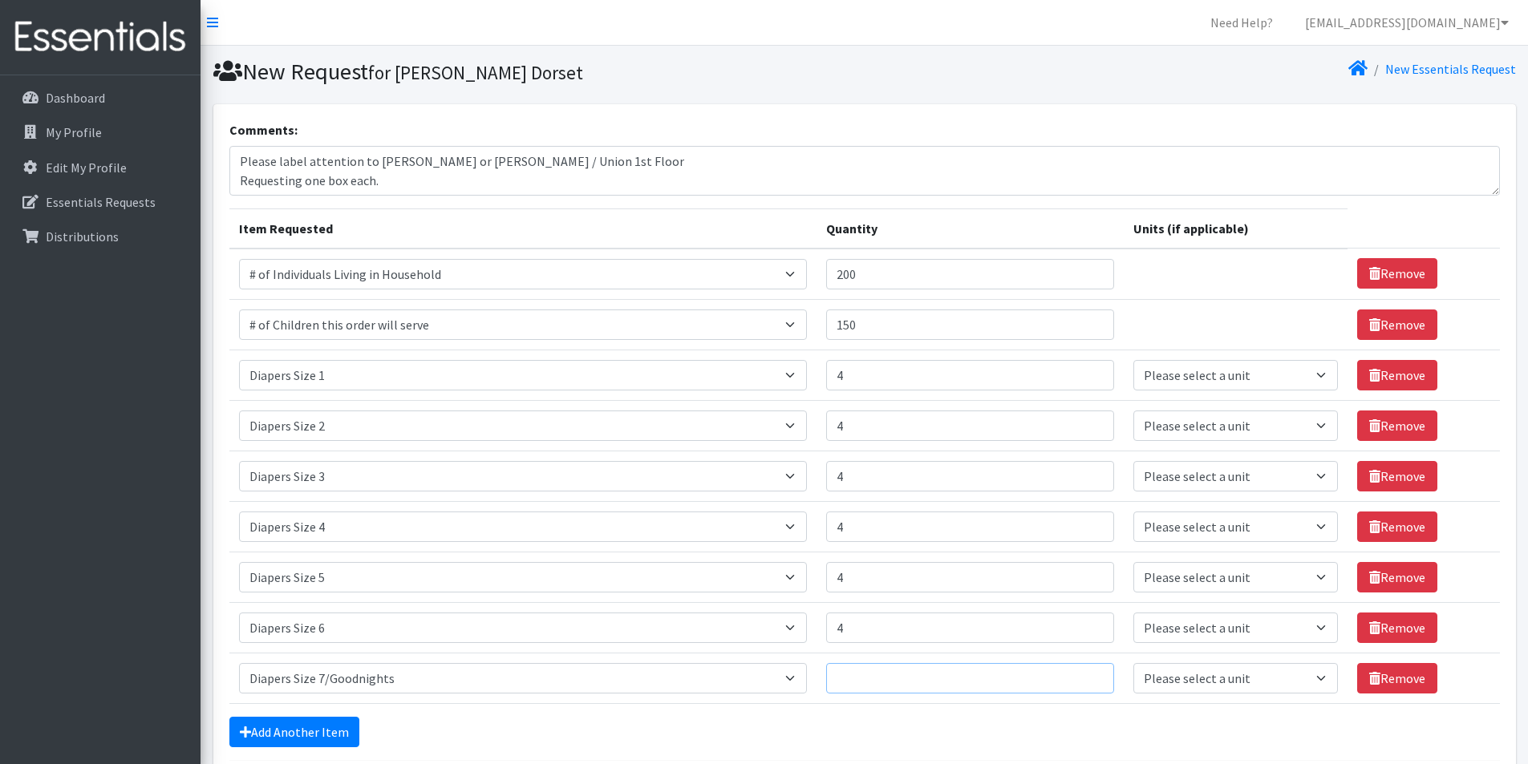
click at [885, 678] on input "Quantity" at bounding box center [970, 678] width 288 height 30
type input "4"
click at [1209, 385] on select "Please select a unit units Packs" at bounding box center [1235, 375] width 204 height 30
select select
click at [1133, 360] on select "Please select a unit units Packs" at bounding box center [1235, 375] width 204 height 30
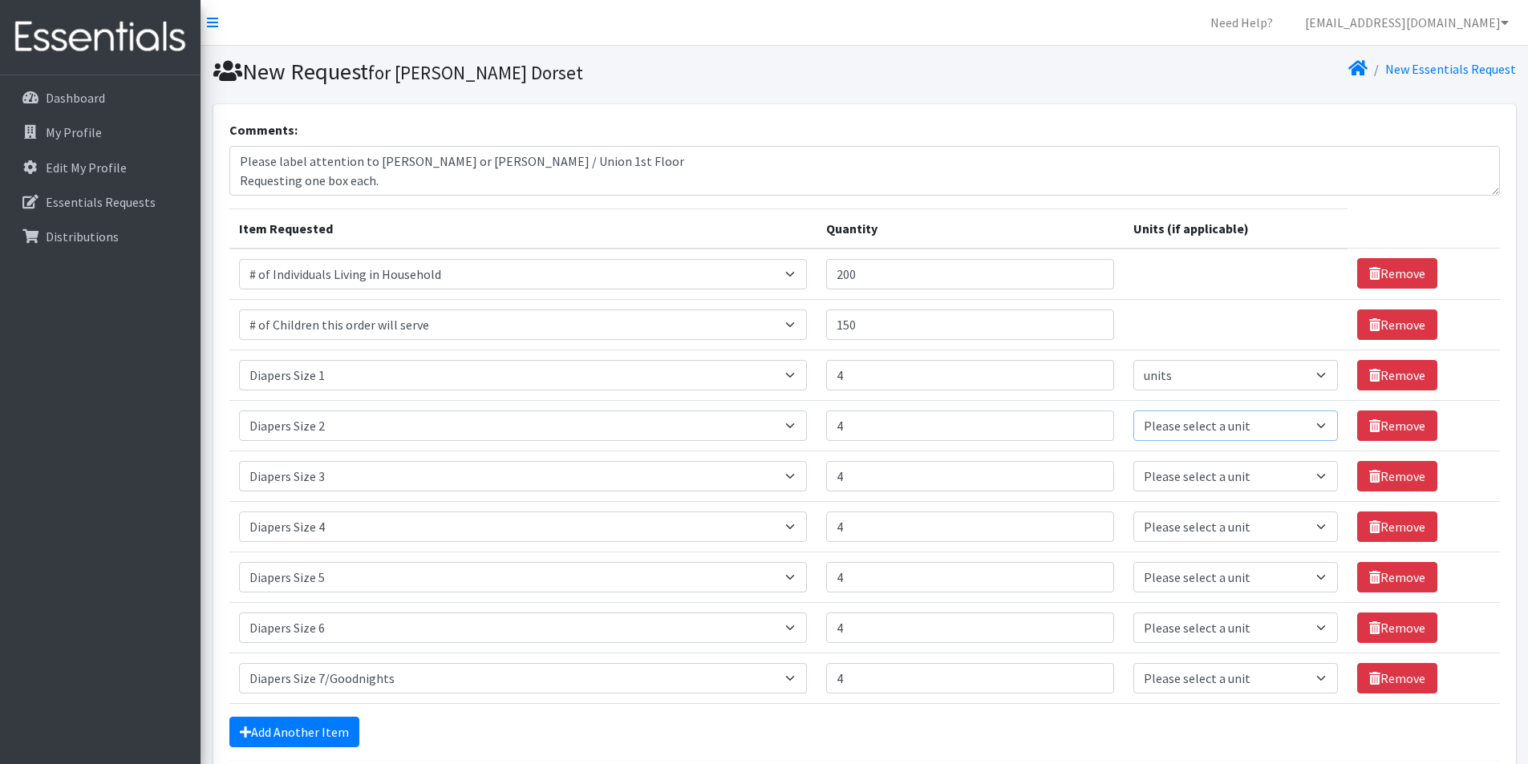
drag, startPoint x: 1174, startPoint y: 422, endPoint x: 1176, endPoint y: 439, distance: 16.9
click at [1174, 422] on select "Please select a unit units Packs" at bounding box center [1235, 426] width 204 height 30
select select
click at [1133, 411] on select "Please select a unit units Packs" at bounding box center [1235, 426] width 204 height 30
click at [1174, 486] on select "Please select a unit units Packs" at bounding box center [1235, 476] width 204 height 30
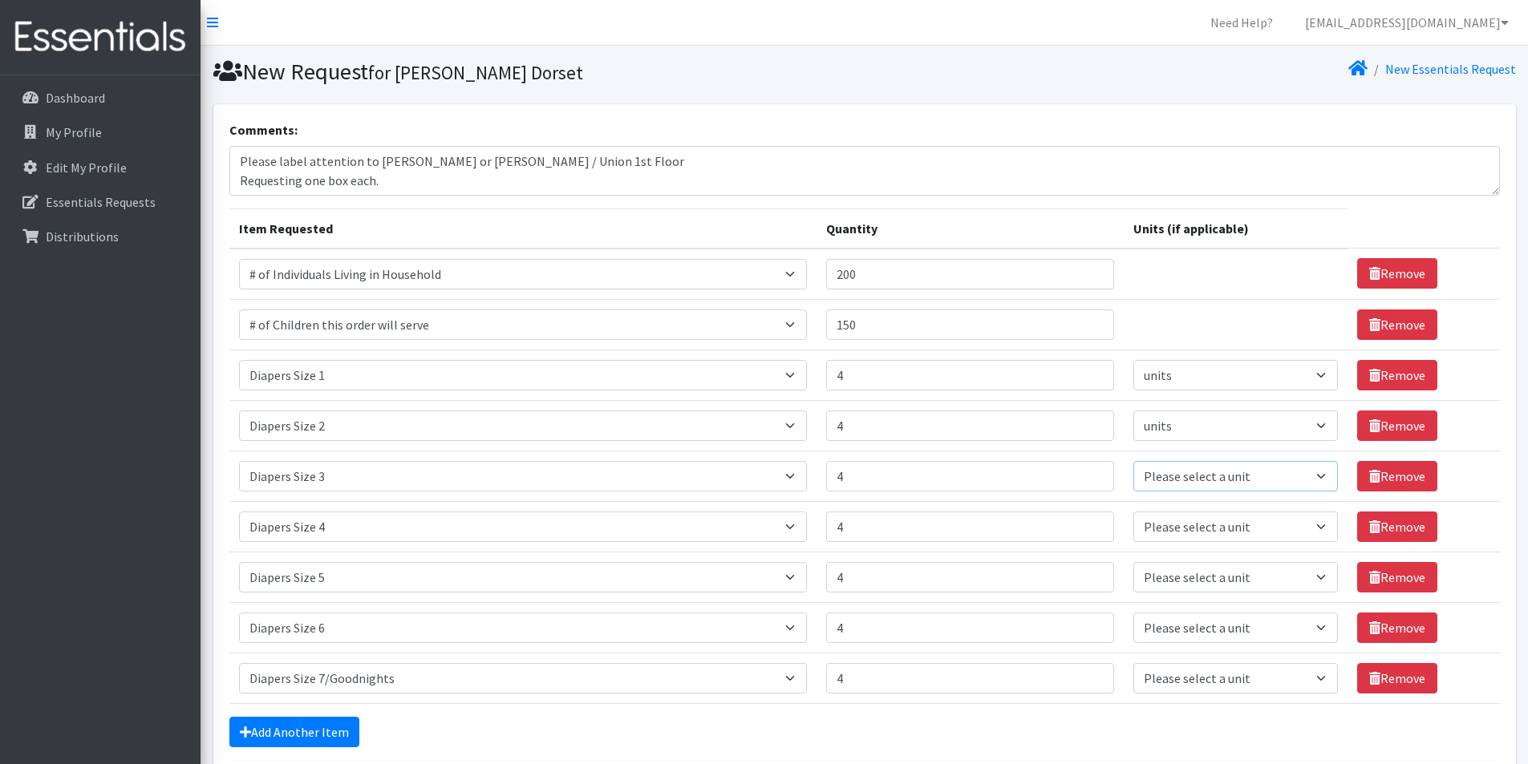
select select
click at [1133, 461] on select "Please select a unit units Packs" at bounding box center [1235, 476] width 204 height 30
click at [1167, 527] on select "Please select a unit units Packs" at bounding box center [1235, 527] width 204 height 30
select select
click at [1133, 512] on select "Please select a unit units Packs" at bounding box center [1235, 527] width 204 height 30
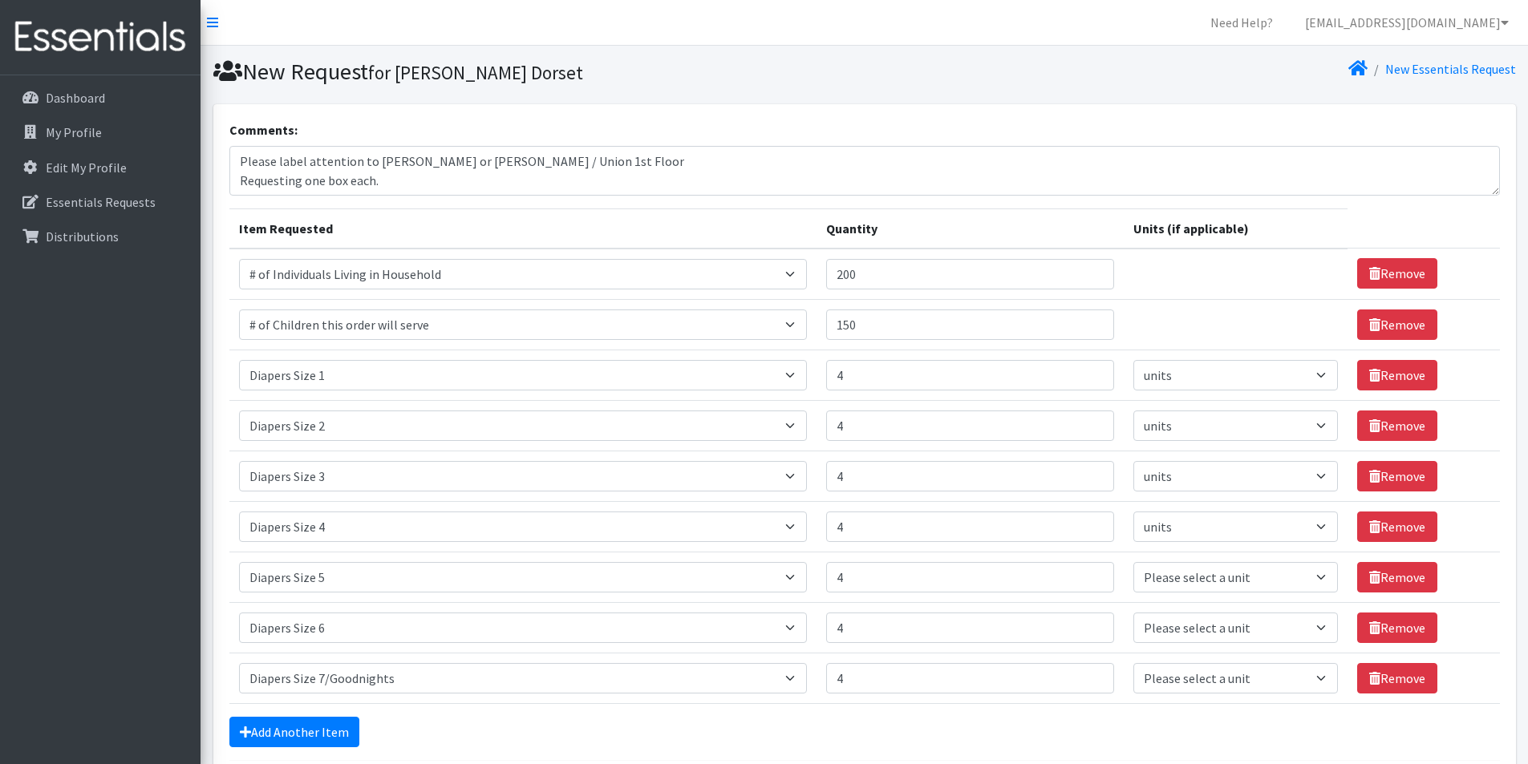
click at [1166, 558] on td "Unit Please select a unit units Packs" at bounding box center [1236, 577] width 224 height 51
drag, startPoint x: 1166, startPoint y: 583, endPoint x: 1167, endPoint y: 592, distance: 8.9
click at [1166, 583] on select "Please select a unit units Packs" at bounding box center [1235, 577] width 204 height 30
select select
click at [1133, 562] on select "Please select a unit units Packs" at bounding box center [1235, 577] width 204 height 30
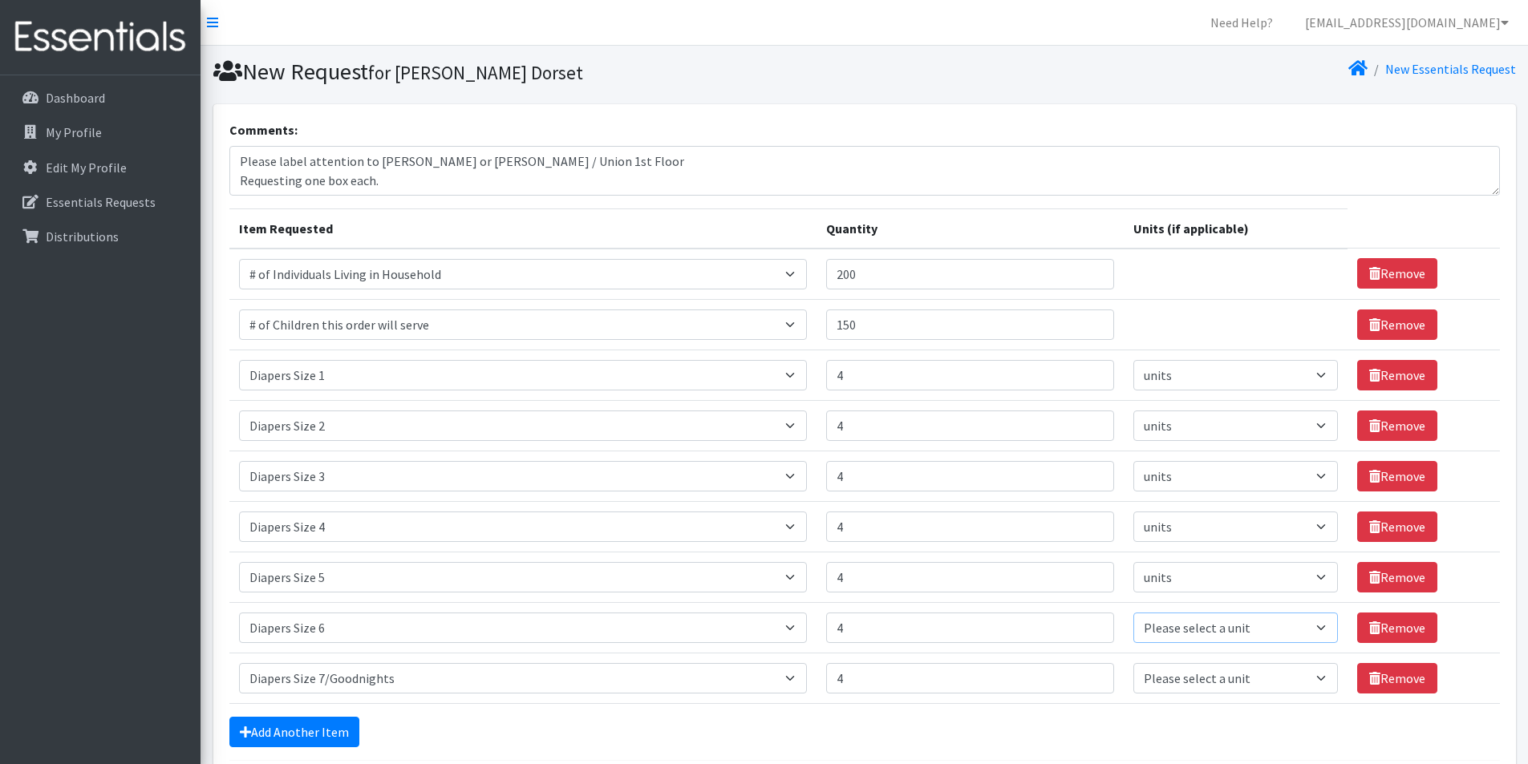
click at [1176, 628] on select "Please select a unit units Packs" at bounding box center [1235, 628] width 204 height 30
select select
click at [1133, 613] on select "Please select a unit units Packs" at bounding box center [1235, 628] width 204 height 30
click at [1142, 687] on select "Please select a unit units Packs" at bounding box center [1235, 678] width 204 height 30
select select
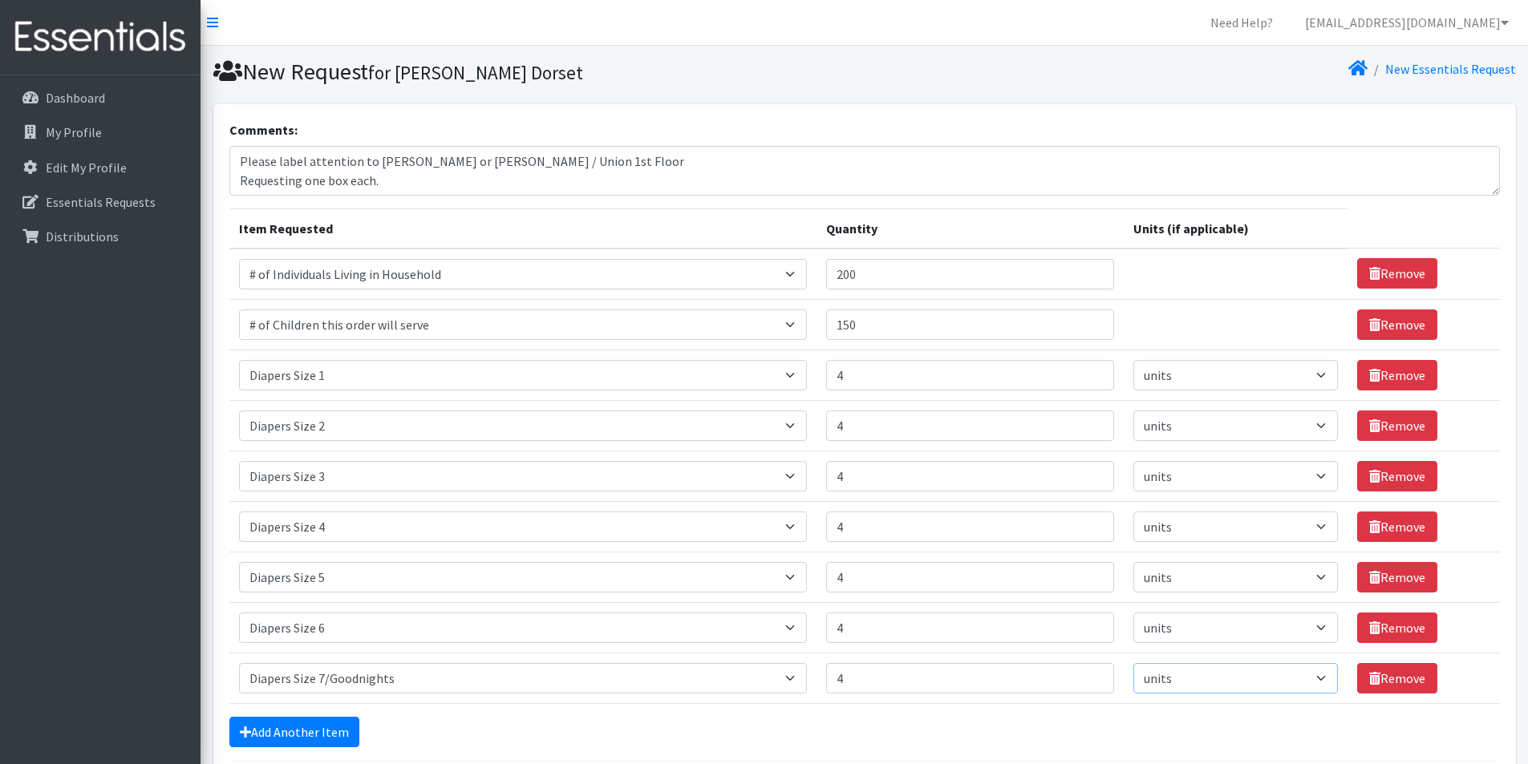
click at [1133, 663] on select "Please select a unit units Packs" at bounding box center [1235, 678] width 204 height 30
click at [1020, 725] on div "Add Another Item" at bounding box center [864, 732] width 1270 height 30
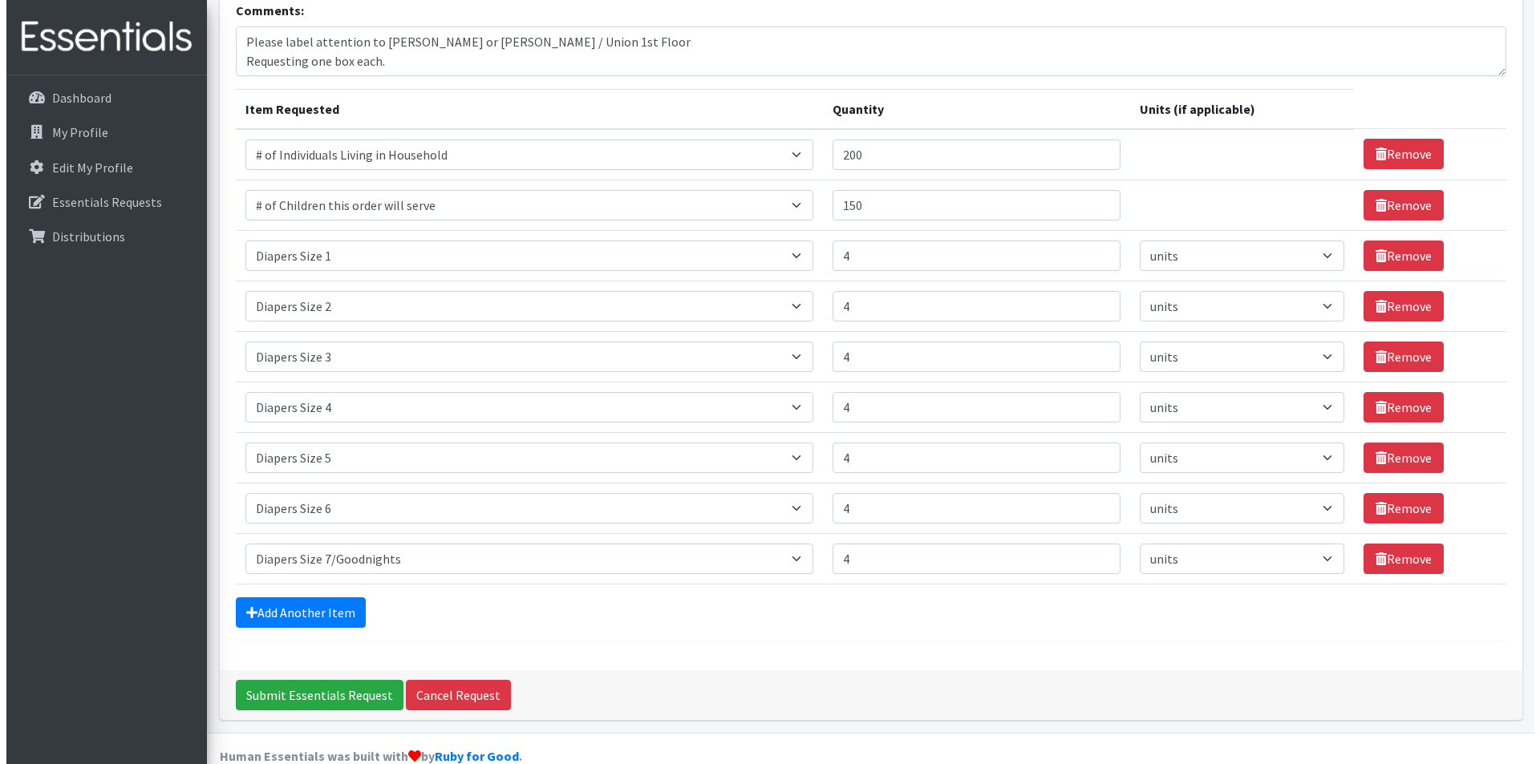
scroll to position [148, 0]
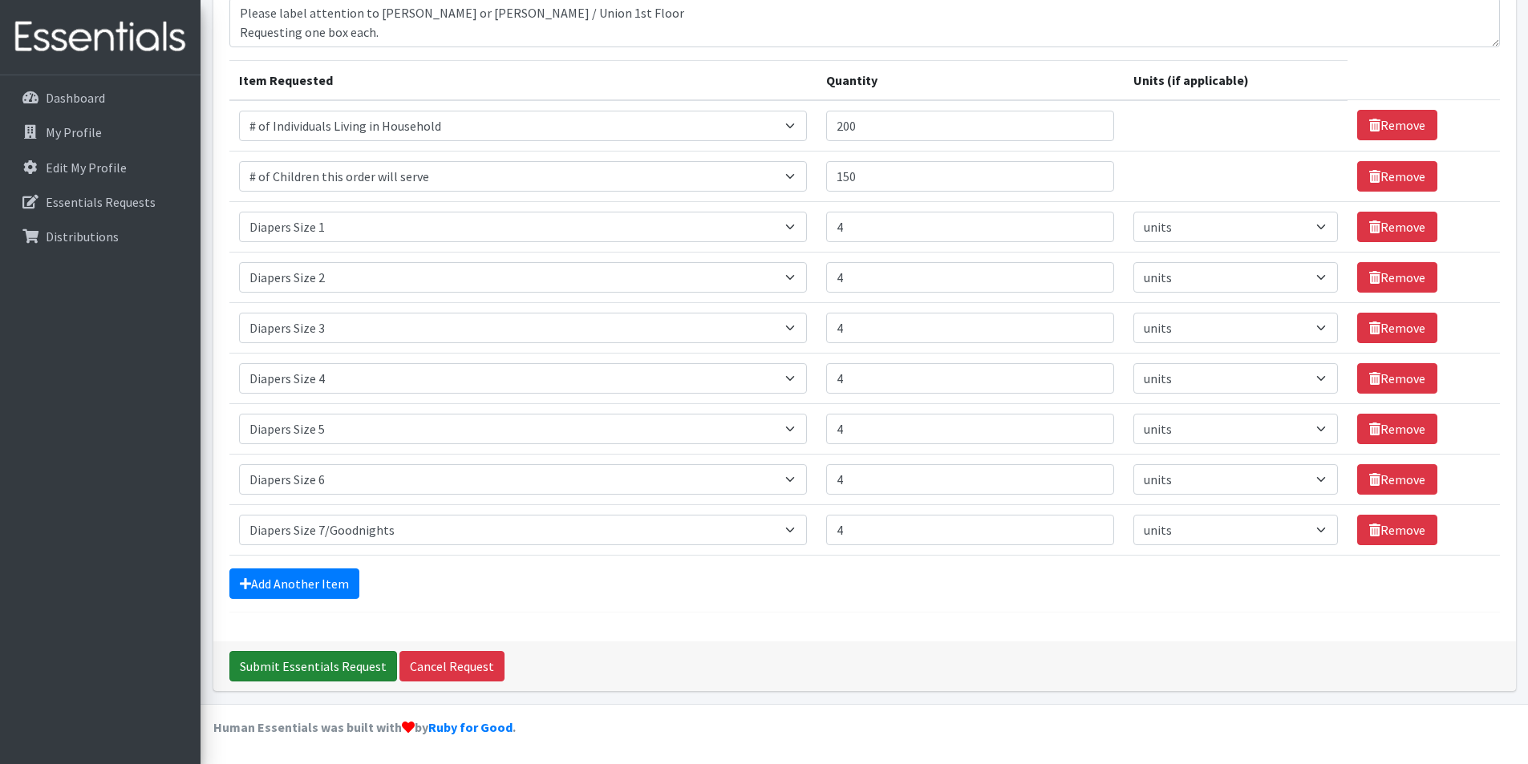
click at [273, 667] on input "Submit Essentials Request" at bounding box center [313, 666] width 168 height 30
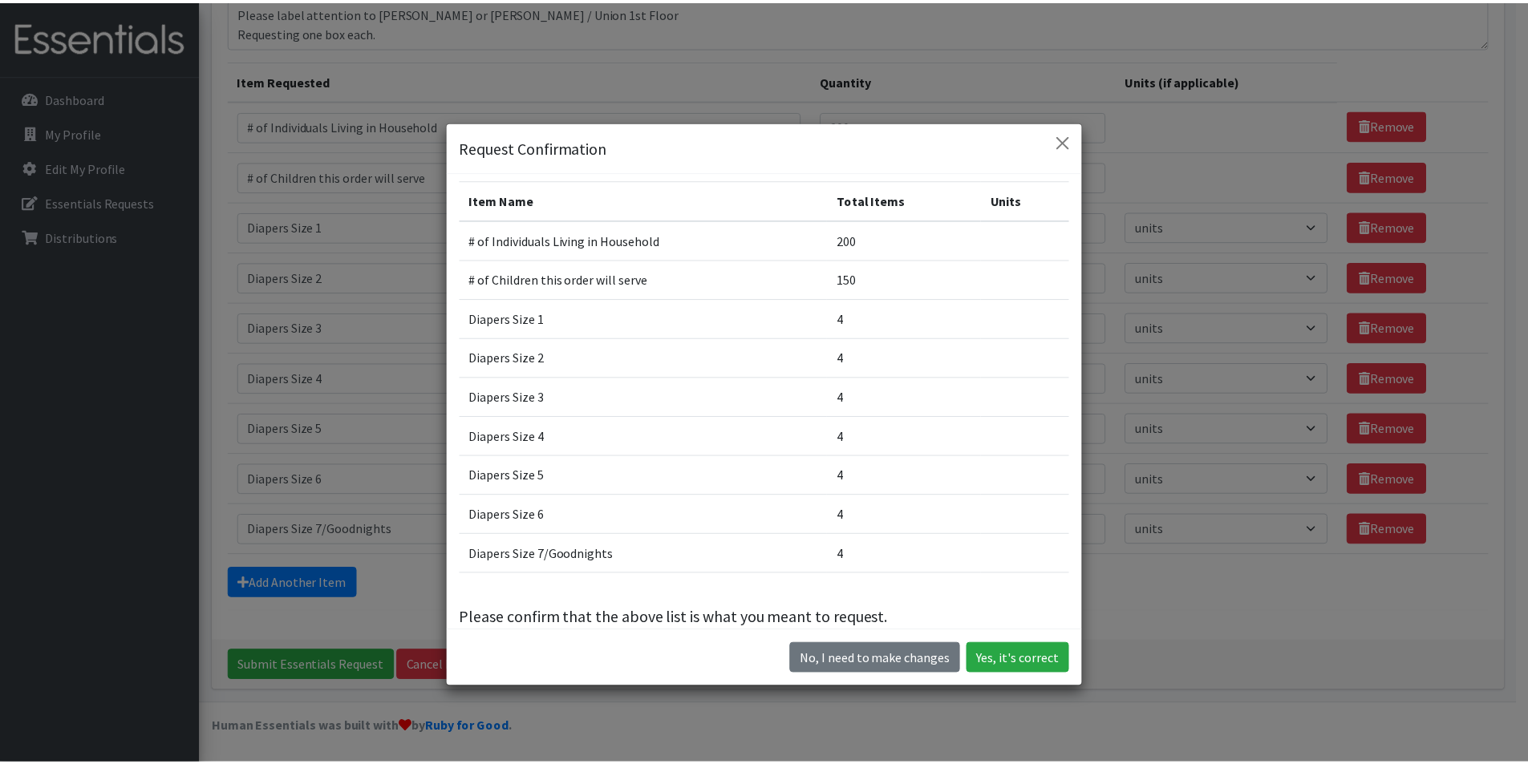
scroll to position [0, 0]
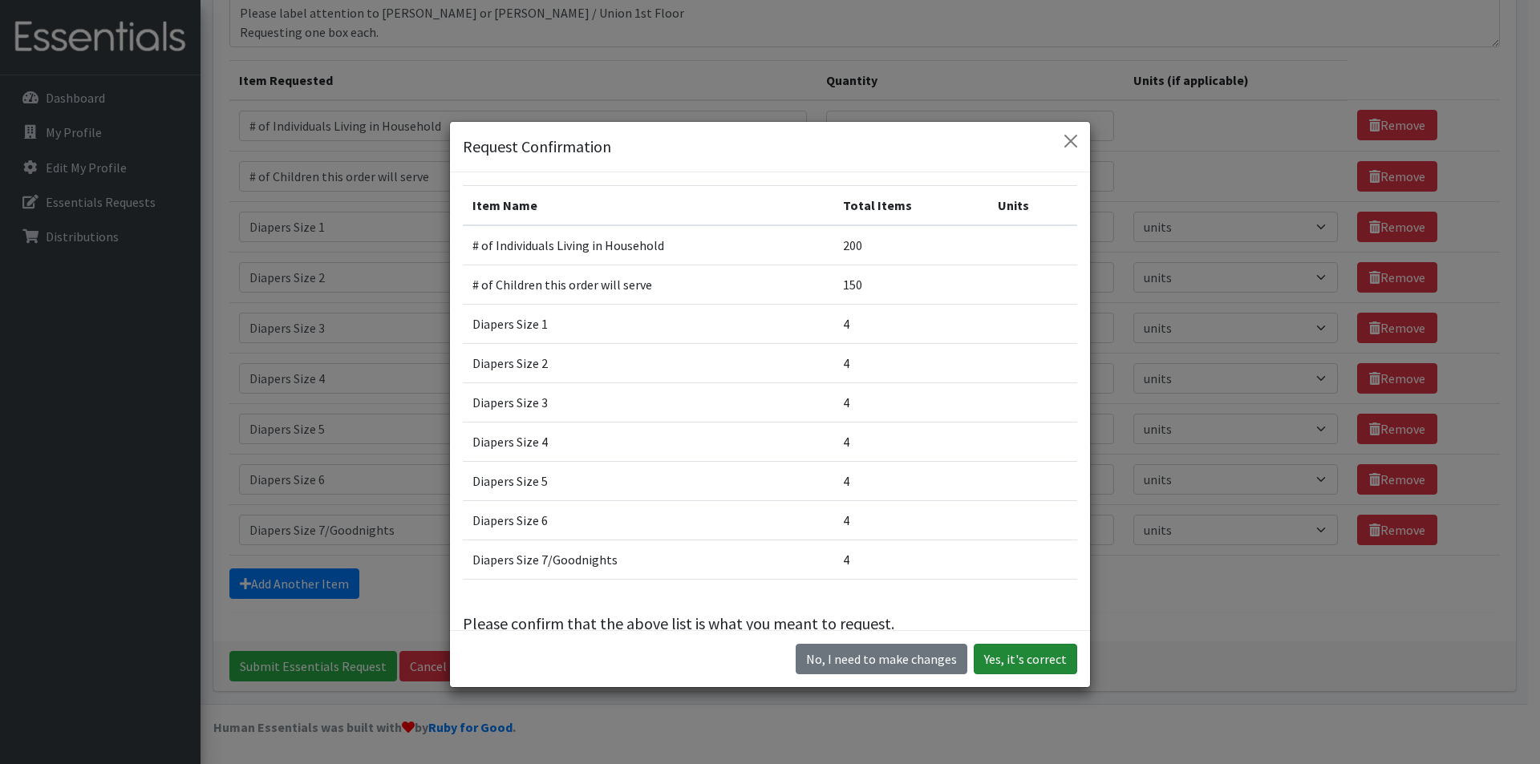
click at [1023, 657] on button "Yes, it's correct" at bounding box center [1025, 659] width 103 height 30
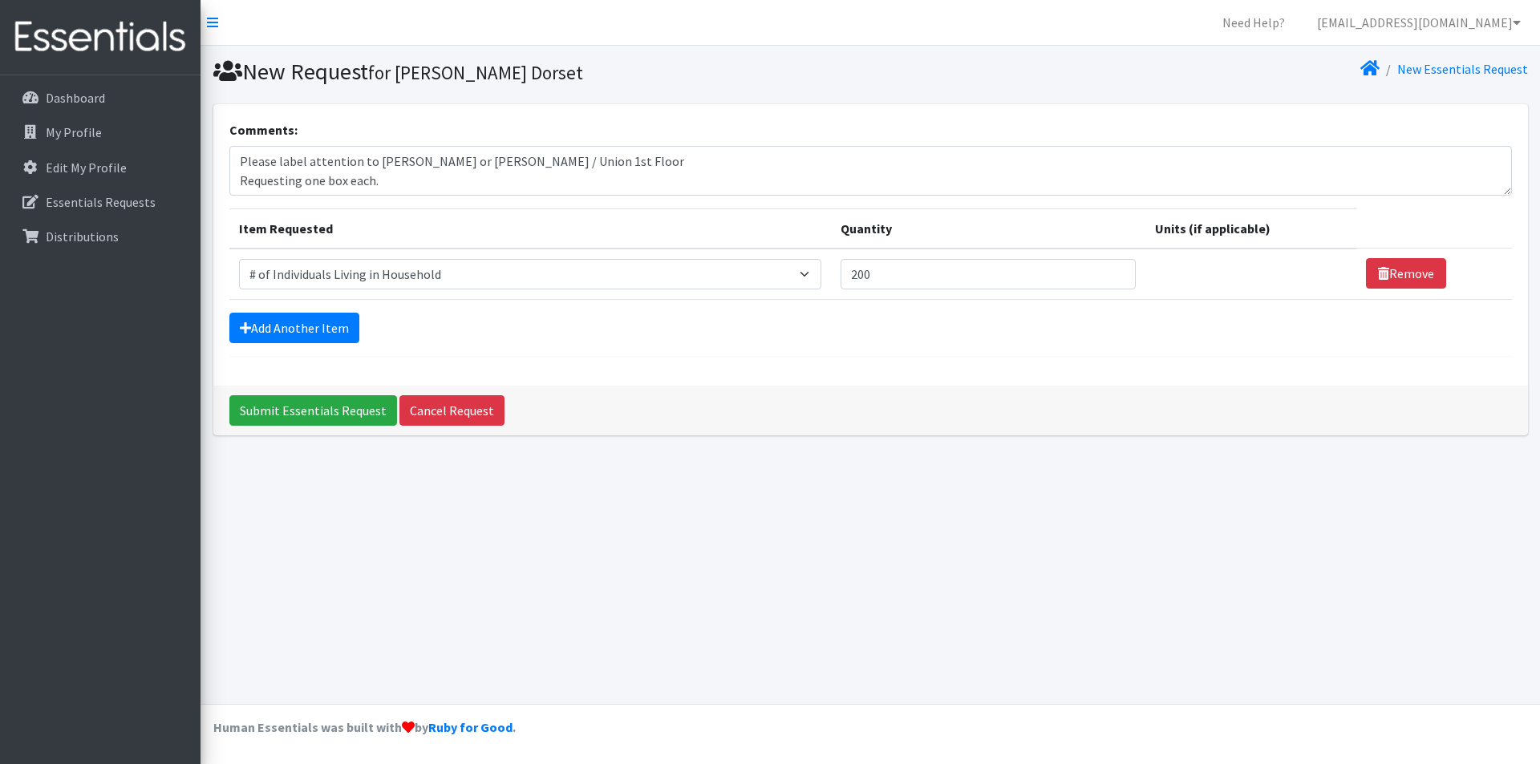
select select "6076"
drag, startPoint x: 87, startPoint y: 209, endPoint x: 76, endPoint y: 229, distance: 21.9
click at [86, 209] on p "Essentials Requests" at bounding box center [101, 202] width 110 height 16
click at [78, 460] on div "Dashboard My Profile Edit My Profile Essentials Requests Distributions" at bounding box center [100, 434] width 200 height 719
